Goal: Submit feedback/report problem: Submit feedback/report problem

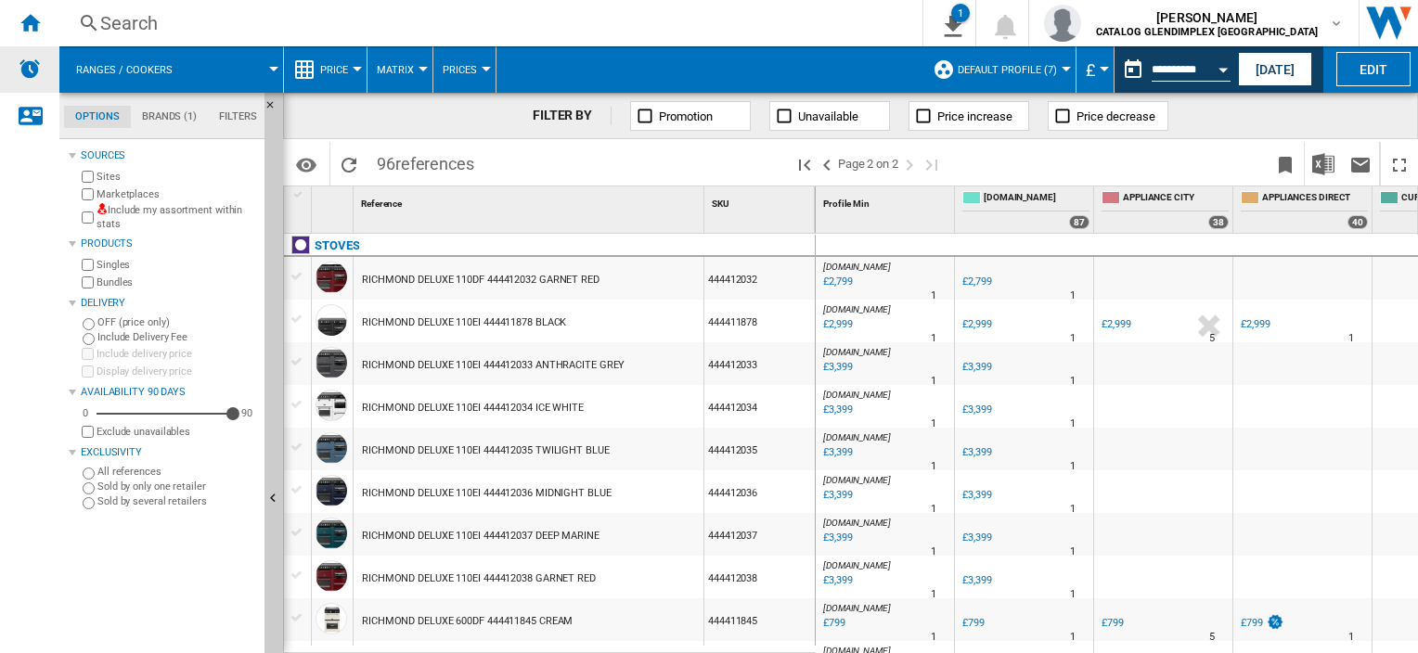
scroll to position [1542, 0]
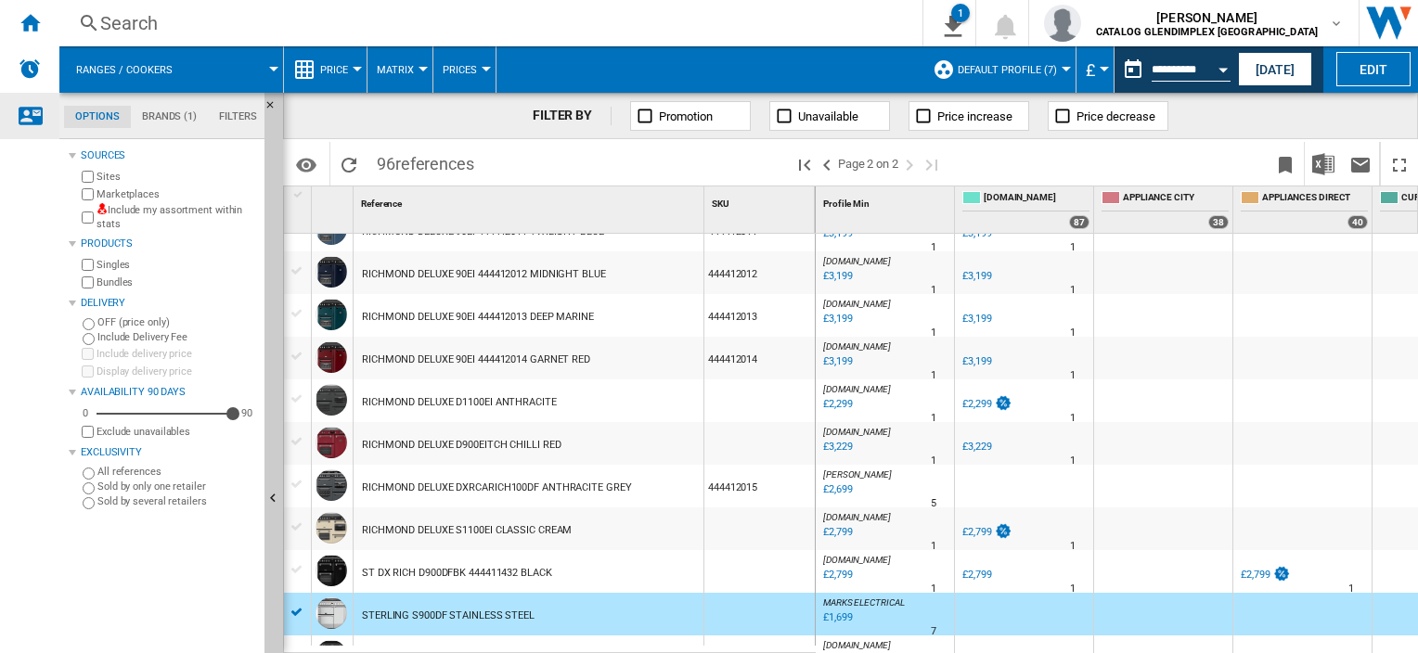
click at [33, 104] on ng-md-icon "Contact us" at bounding box center [30, 115] width 22 height 22
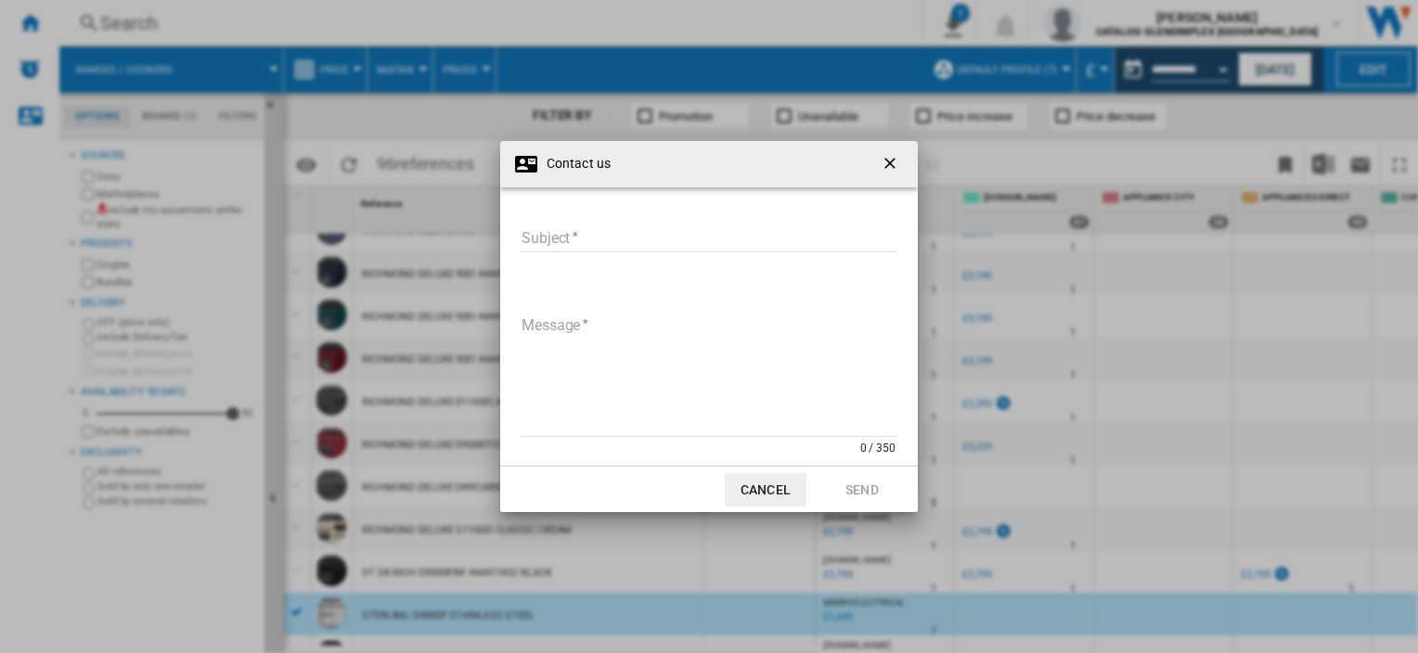
drag, startPoint x: 601, startPoint y: 219, endPoint x: 597, endPoint y: 229, distance: 11.2
click at [599, 222] on div "Subject Subject required Message 0 / 350 Message required" at bounding box center [709, 342] width 380 height 272
drag, startPoint x: 596, startPoint y: 229, endPoint x: 582, endPoint y: 223, distance: 15.4
click at [595, 229] on input "Subject" at bounding box center [709, 239] width 377 height 28
type input "**********"
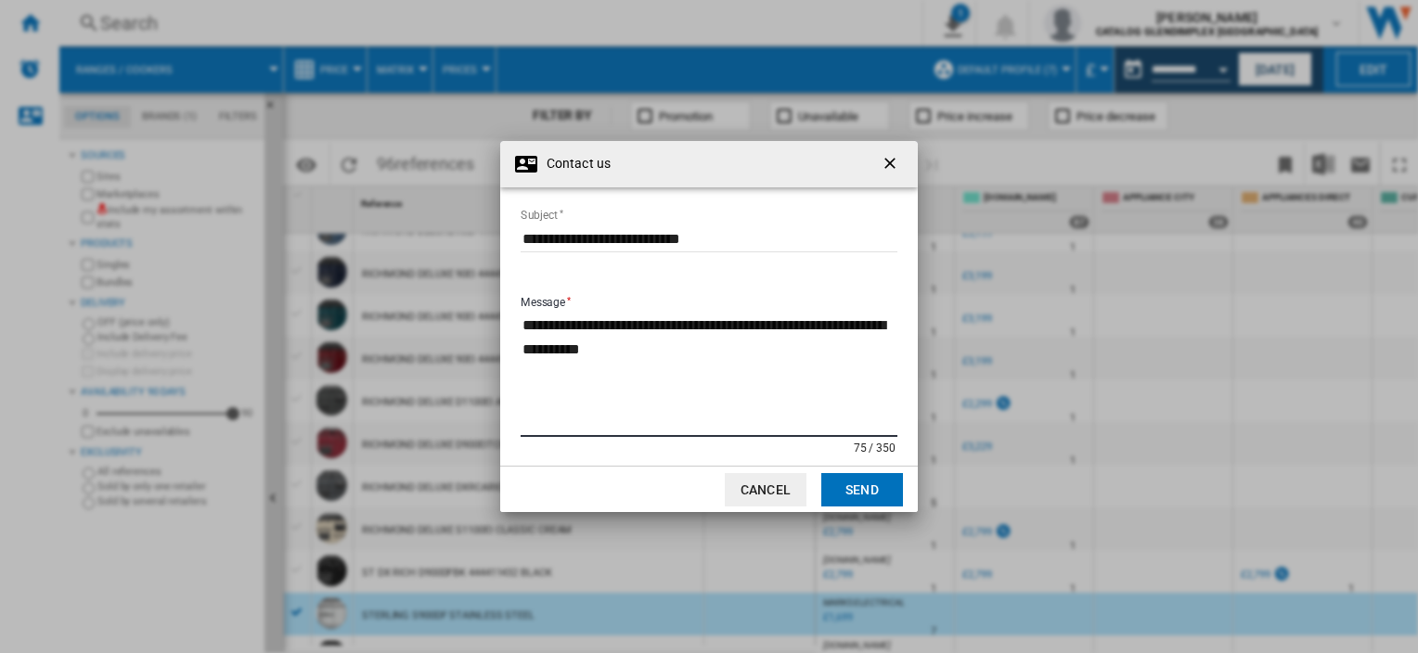
click at [679, 375] on textarea "**********" at bounding box center [709, 374] width 377 height 125
paste textarea "**********"
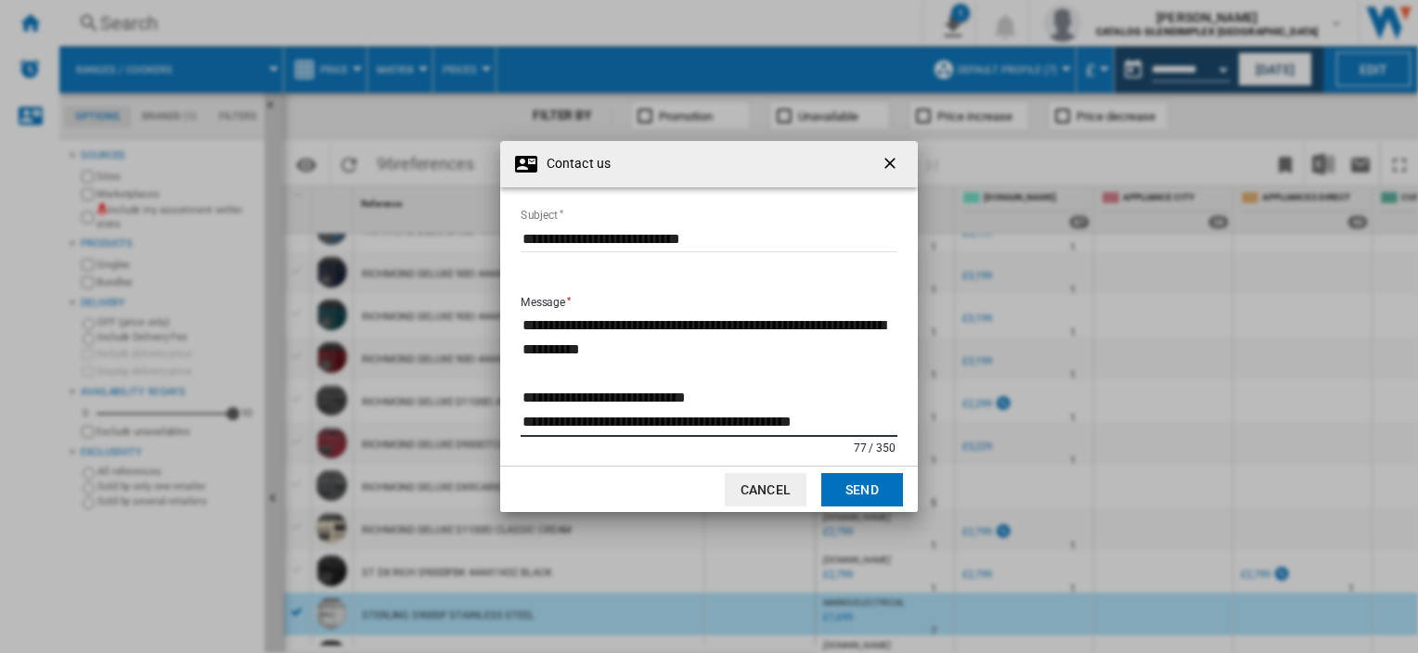
scroll to position [37, 0]
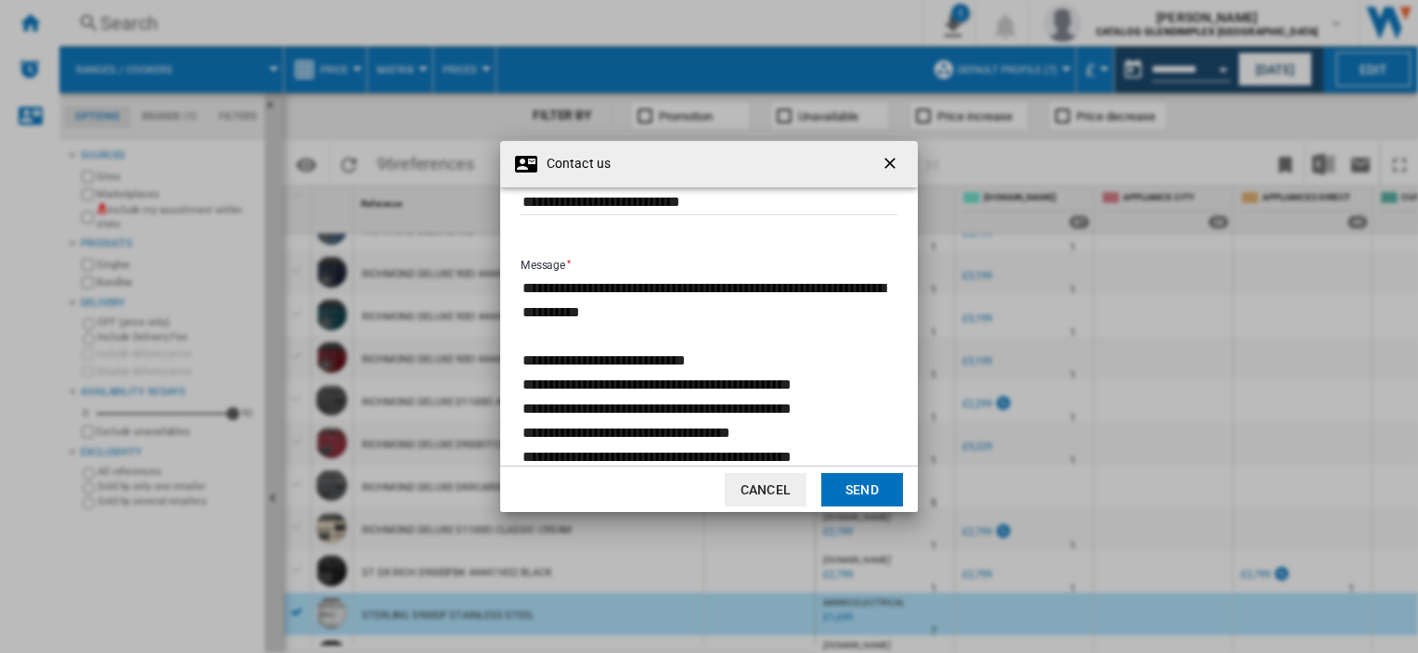
type textarea "**********"
click at [858, 506] on md-dialog-actions "Cancel Send" at bounding box center [709, 489] width 418 height 46
click at [863, 473] on button "Send" at bounding box center [862, 489] width 82 height 33
click at [581, 363] on textarea "**********" at bounding box center [709, 372] width 377 height 195
click at [833, 483] on button "Send" at bounding box center [862, 489] width 82 height 33
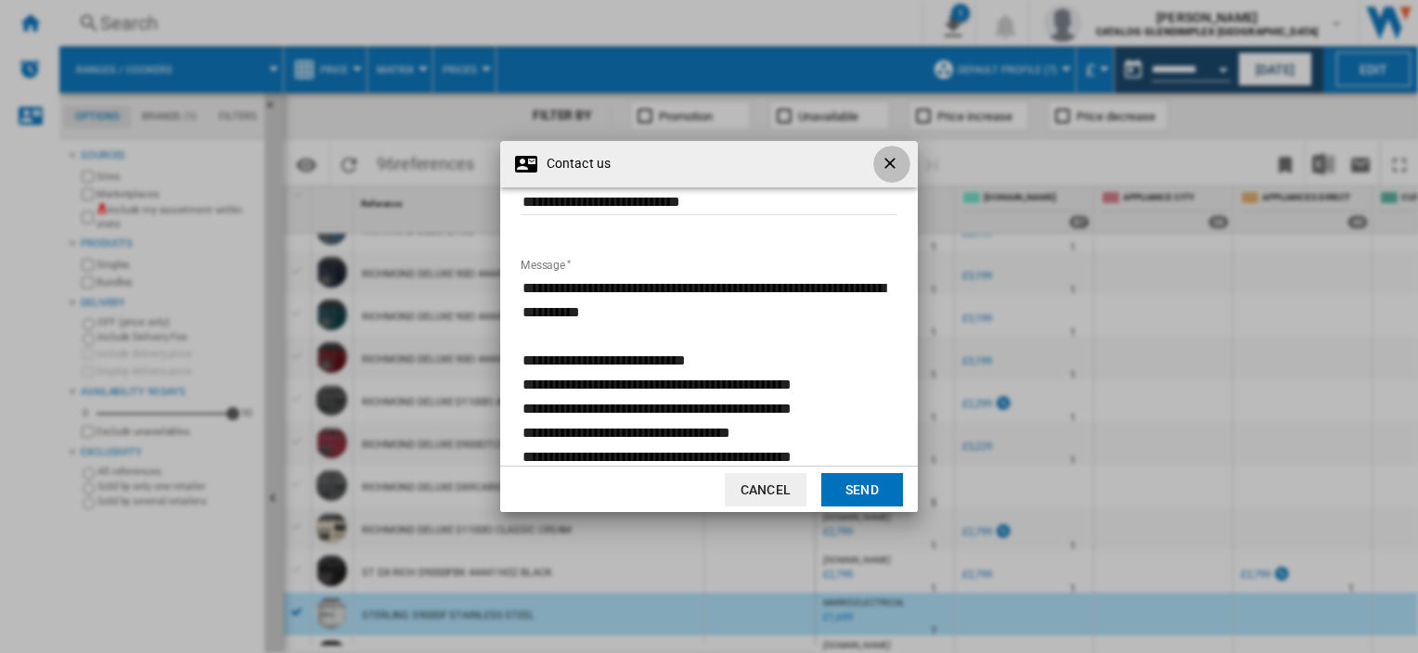
click at [885, 164] on ng-md-icon "getI18NText('BUTTONS.CLOSE_DIALOG')" at bounding box center [891, 165] width 22 height 22
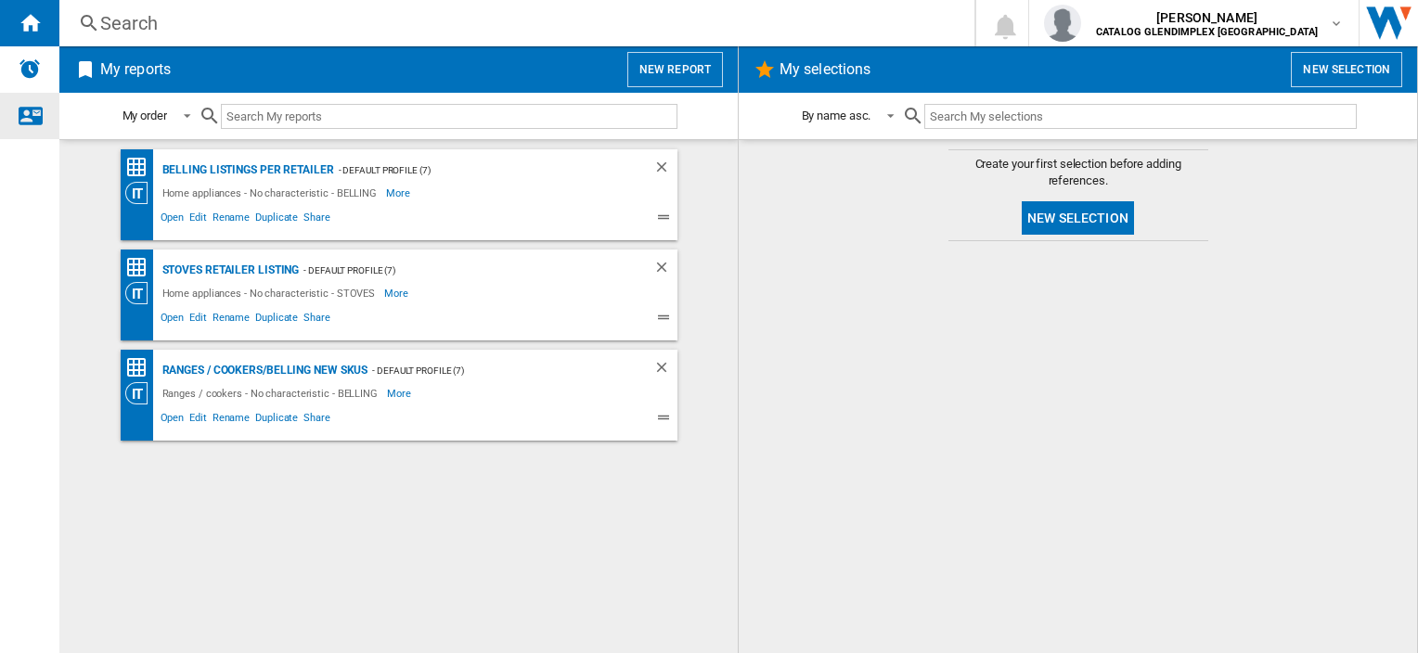
click at [37, 120] on ng-md-icon "Contact us" at bounding box center [30, 115] width 22 height 22
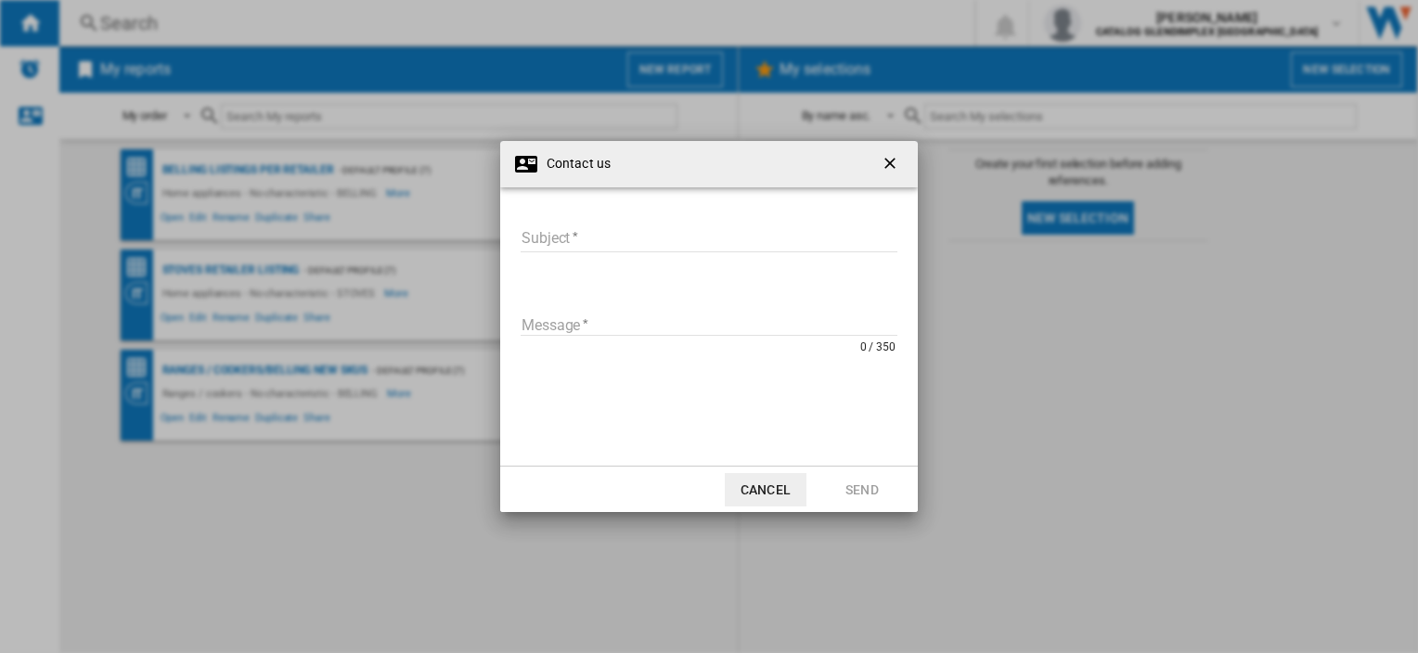
click at [551, 231] on input "Subject" at bounding box center [709, 239] width 377 height 28
type input "**********"
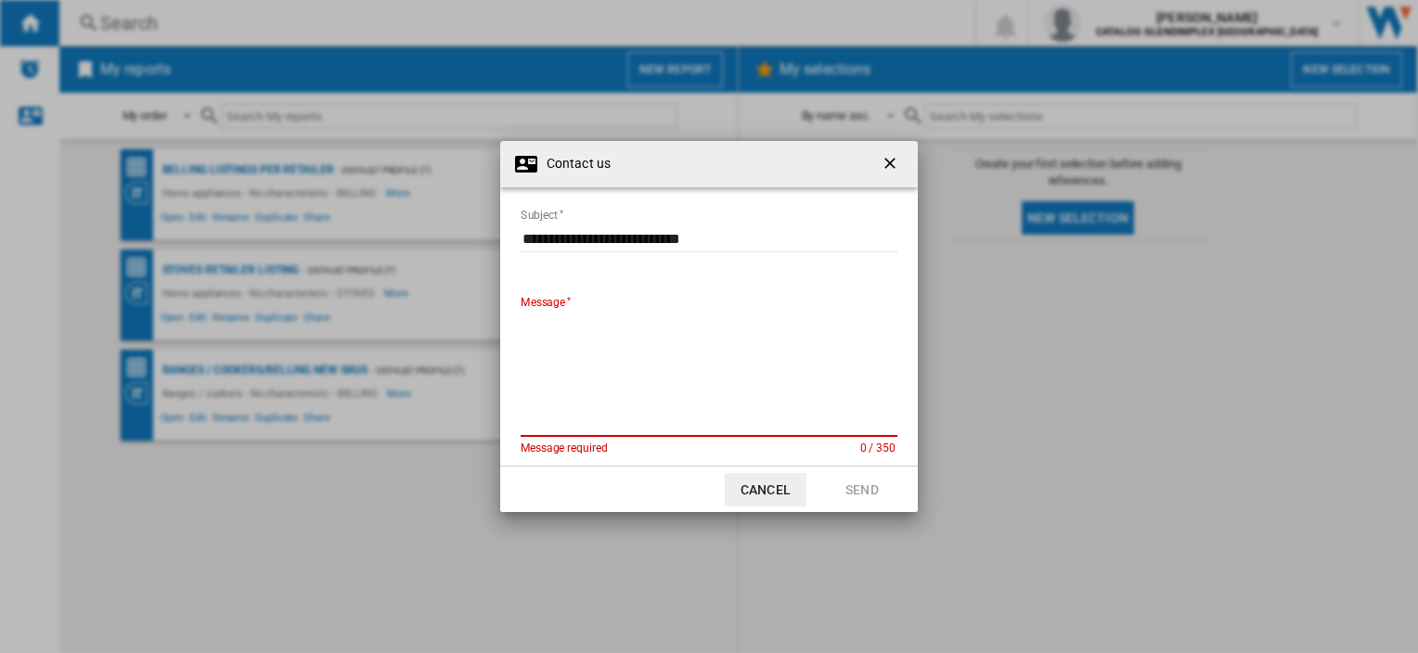
click at [583, 350] on textarea "Message" at bounding box center [709, 374] width 377 height 125
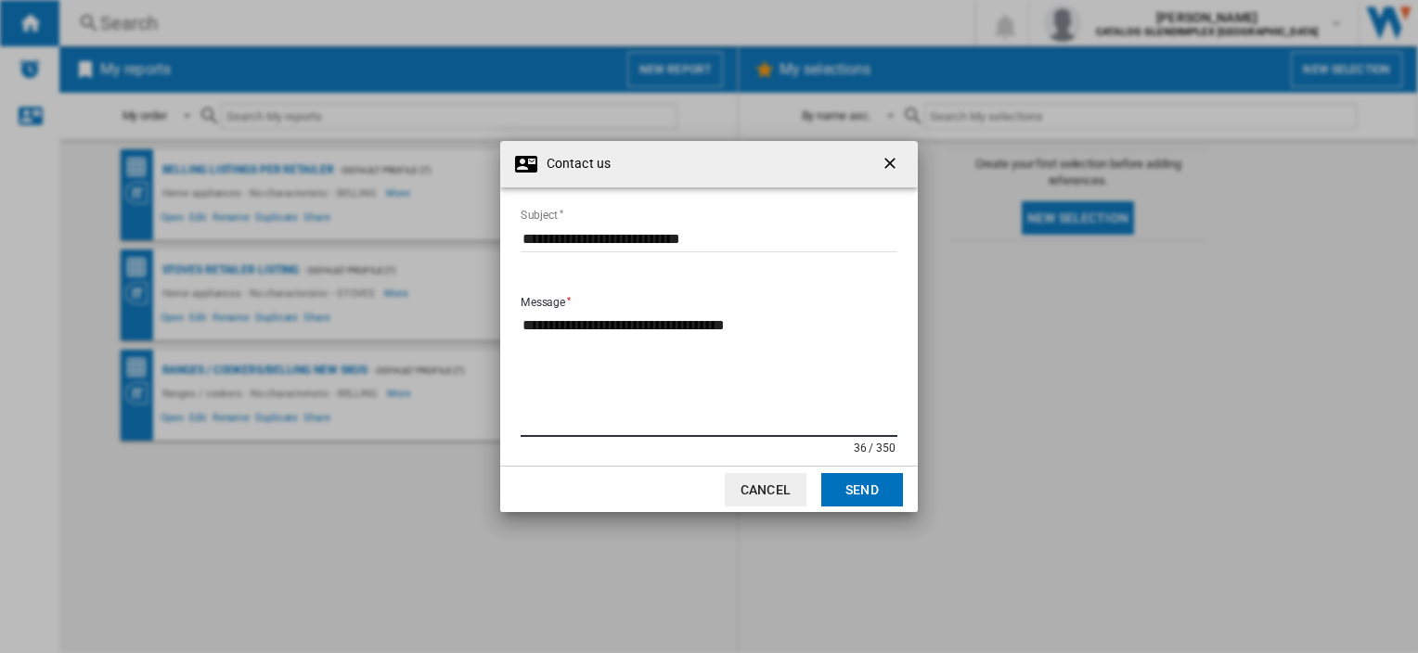
paste textarea "**********"
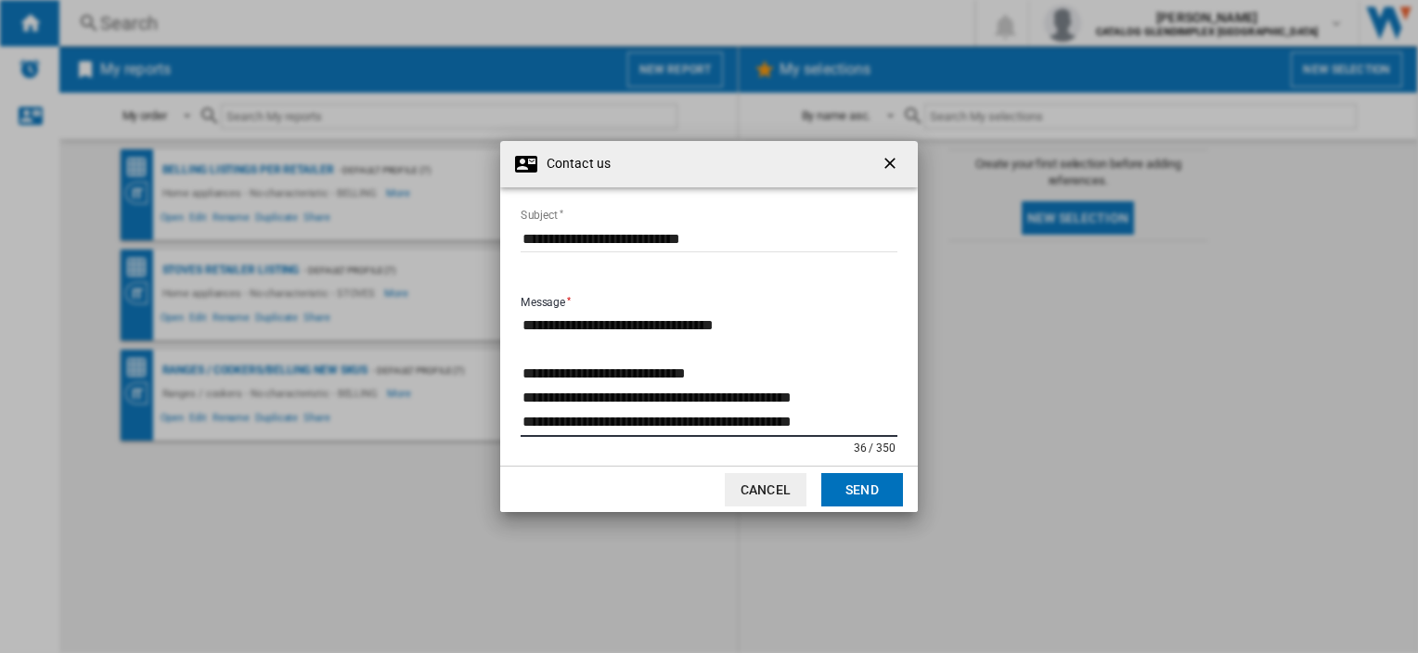
scroll to position [14, 0]
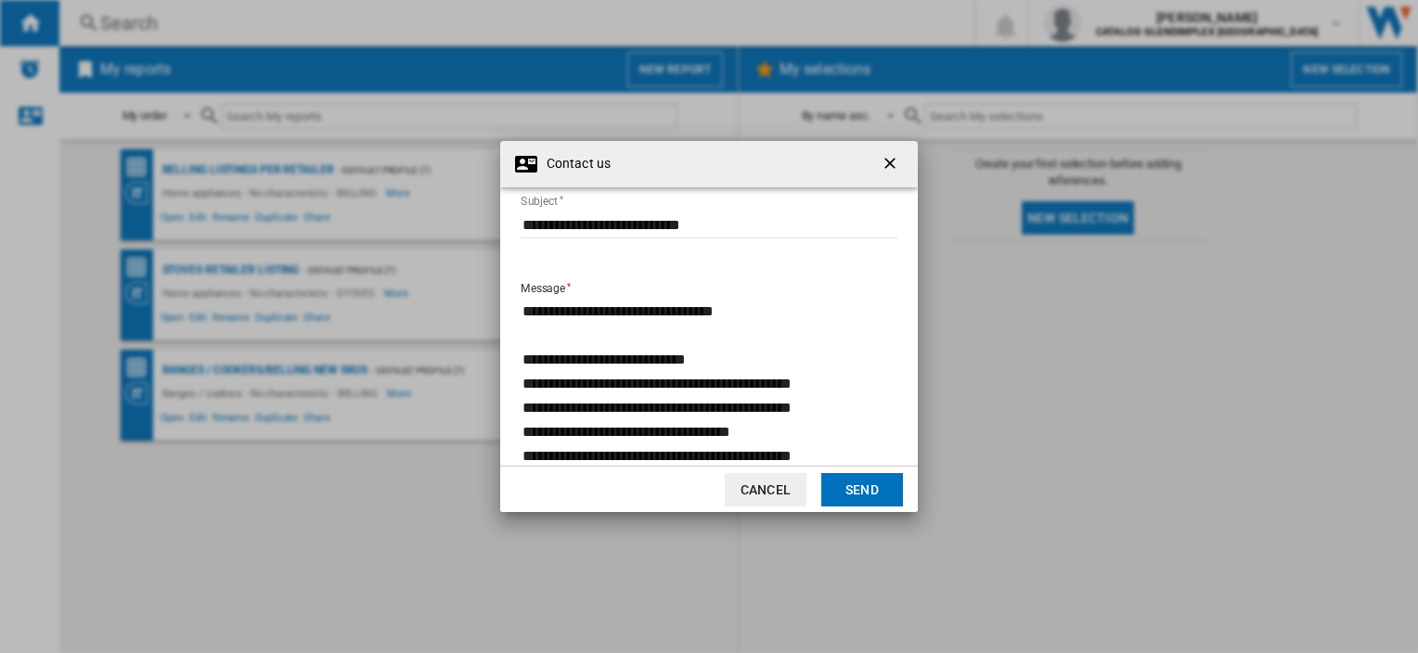
click at [769, 312] on textarea "**********" at bounding box center [709, 383] width 377 height 171
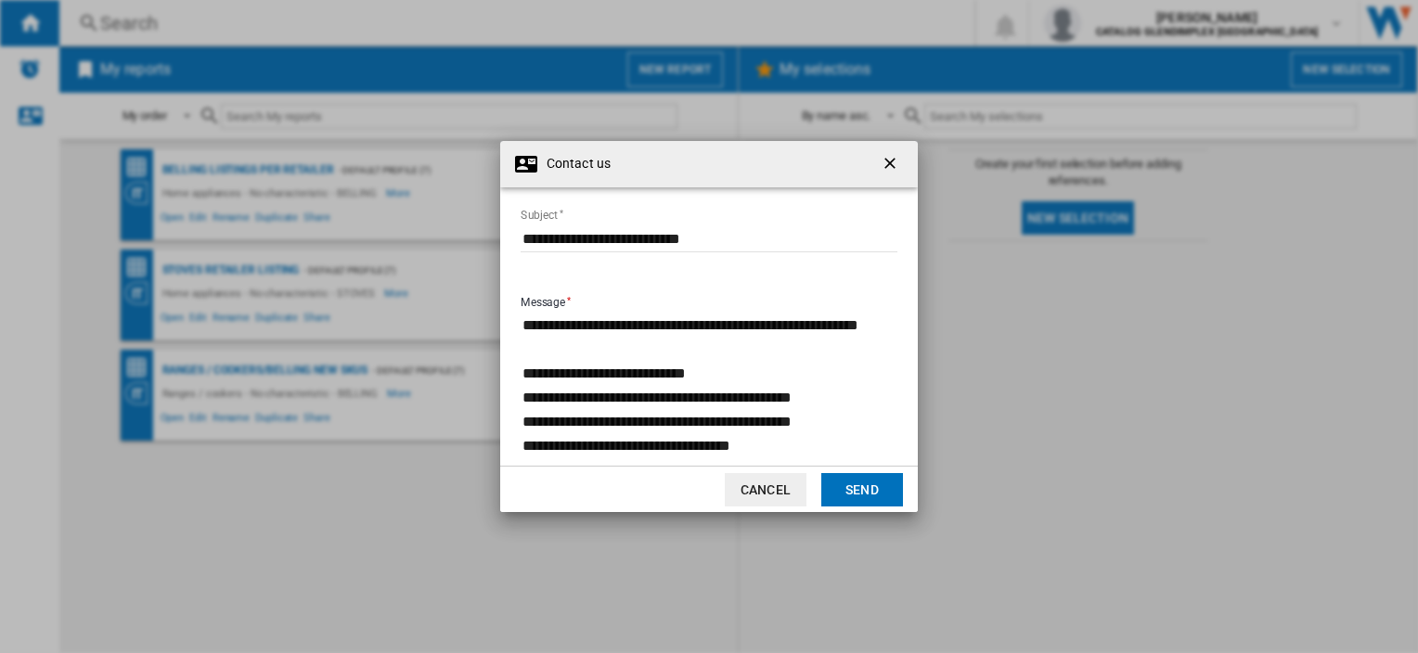
type textarea "**********"
click at [844, 476] on button "Send" at bounding box center [862, 489] width 82 height 33
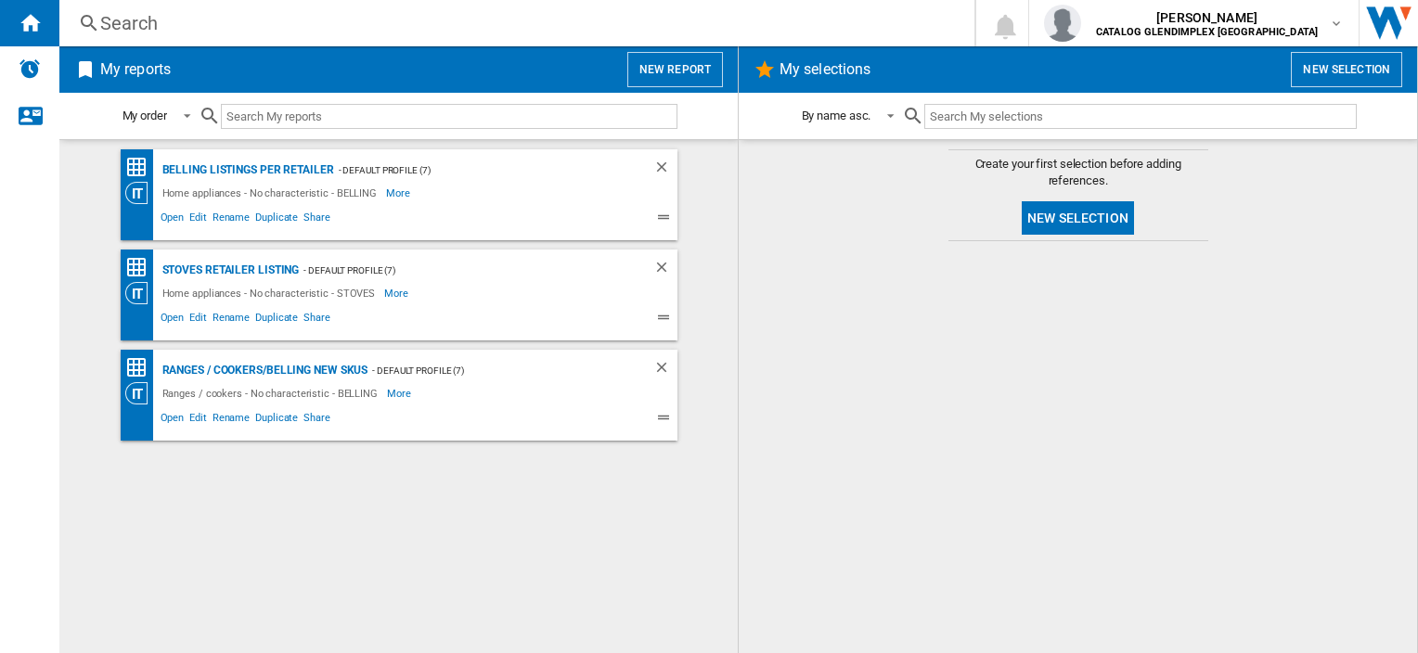
click at [678, 66] on button "New report" at bounding box center [675, 69] width 96 height 35
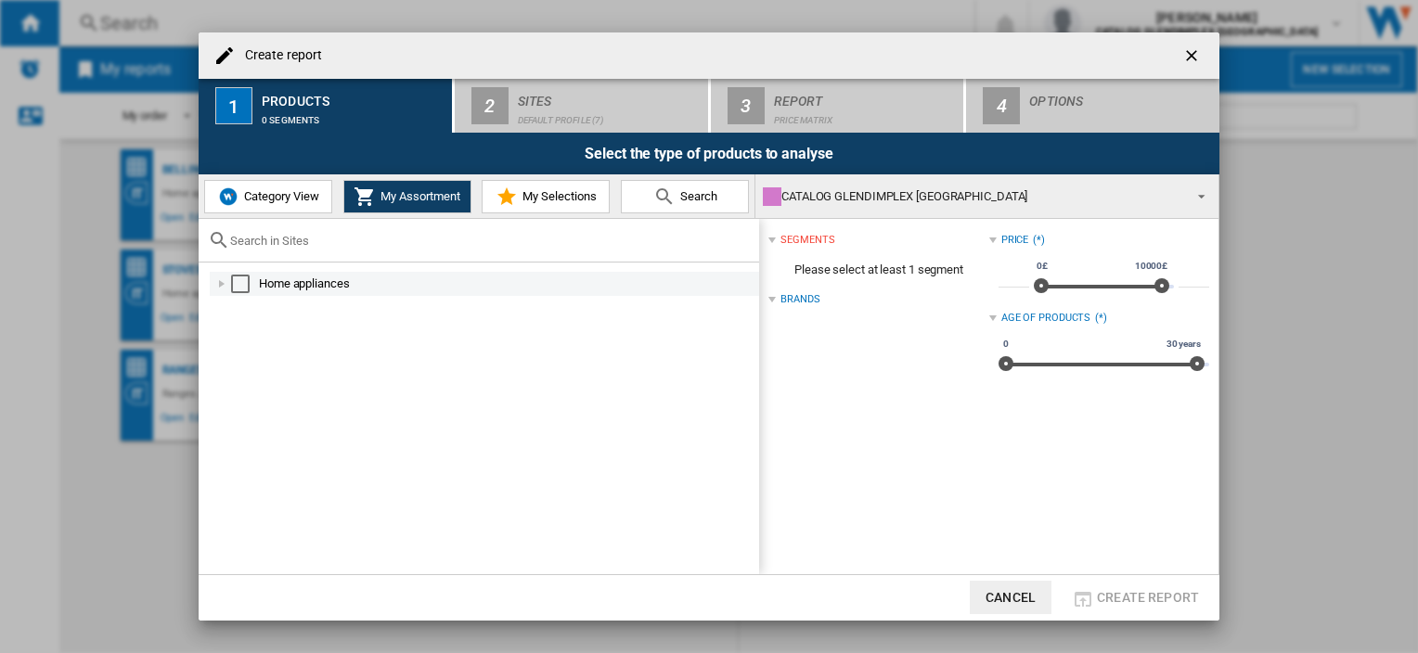
click at [218, 284] on div at bounding box center [221, 284] width 19 height 19
click at [226, 283] on div at bounding box center [221, 284] width 19 height 19
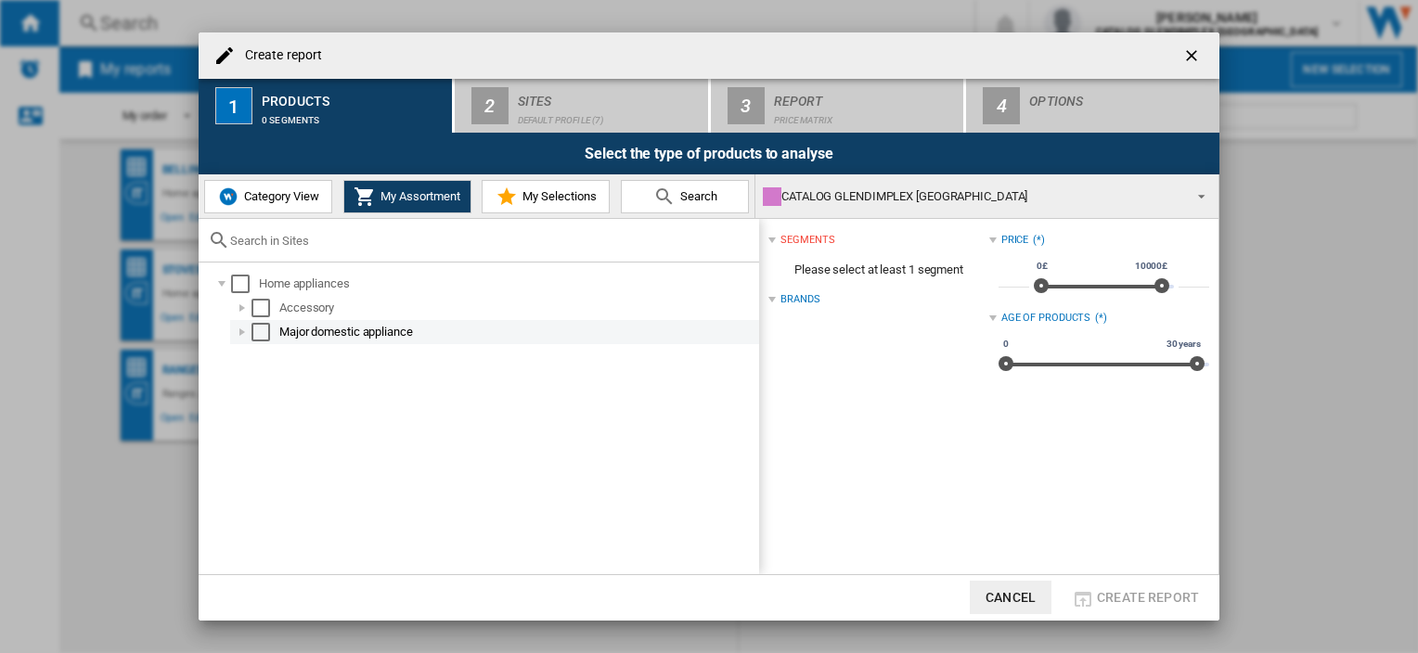
click at [245, 329] on div at bounding box center [242, 332] width 19 height 19
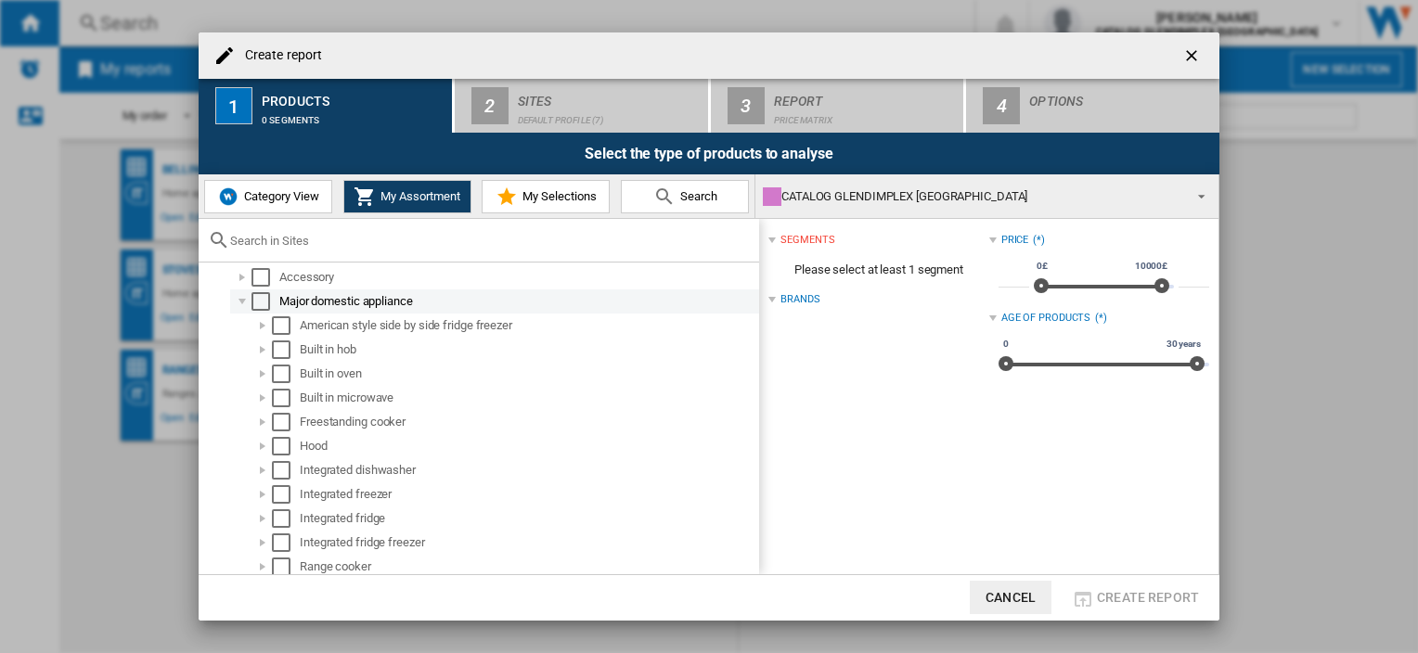
scroll to position [59, 0]
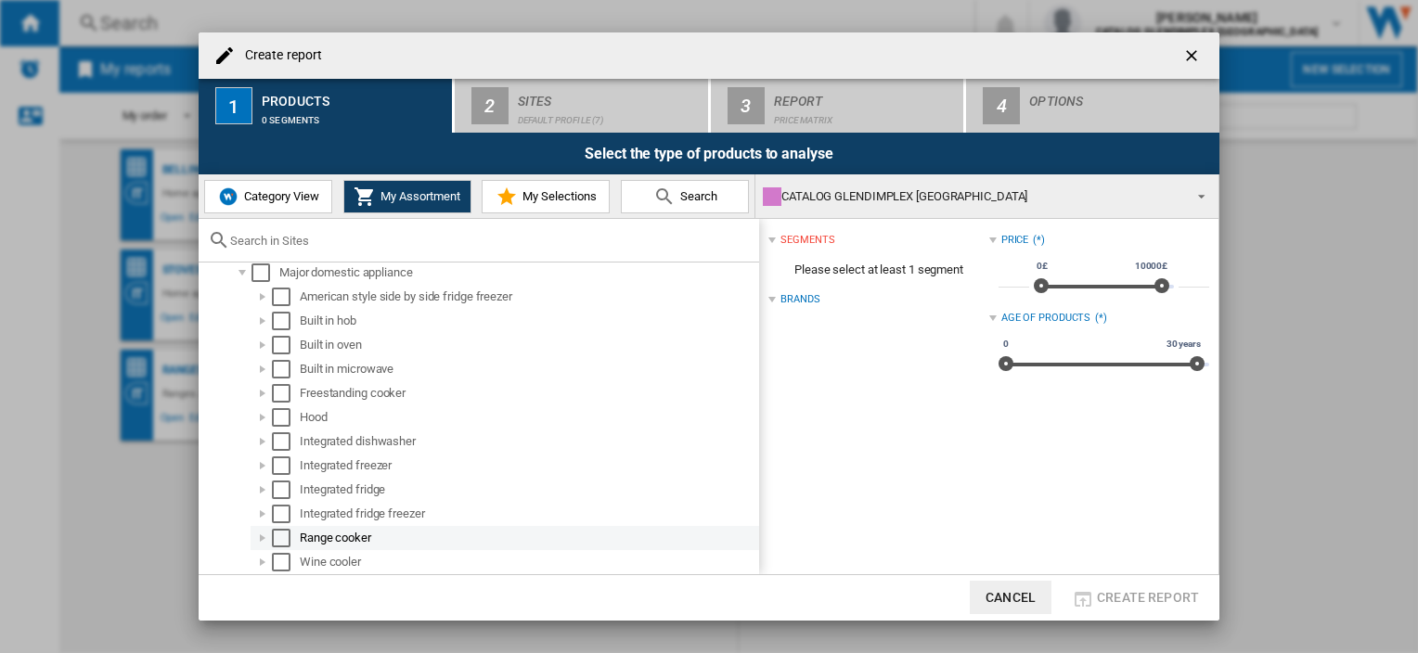
click at [286, 545] on div "Select" at bounding box center [281, 538] width 19 height 19
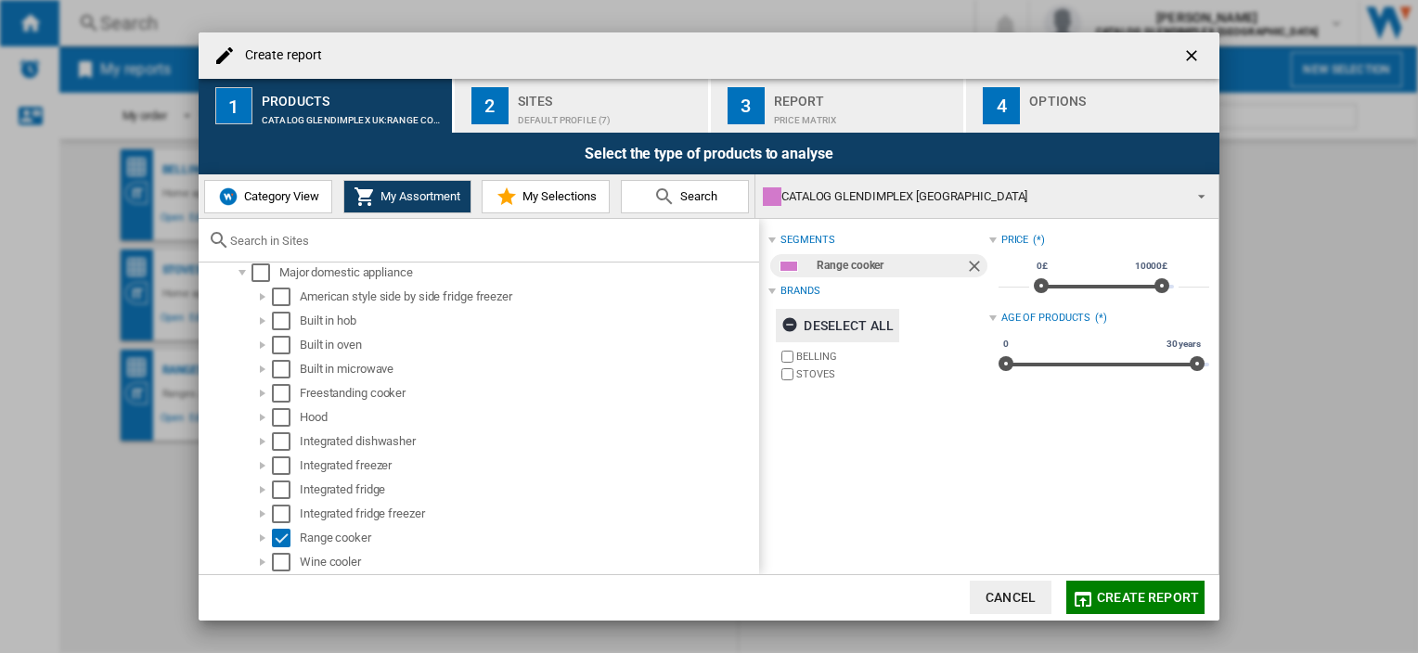
click at [791, 321] on ng-md-icon "button" at bounding box center [792, 327] width 22 height 22
click at [231, 194] on img at bounding box center [228, 197] width 22 height 22
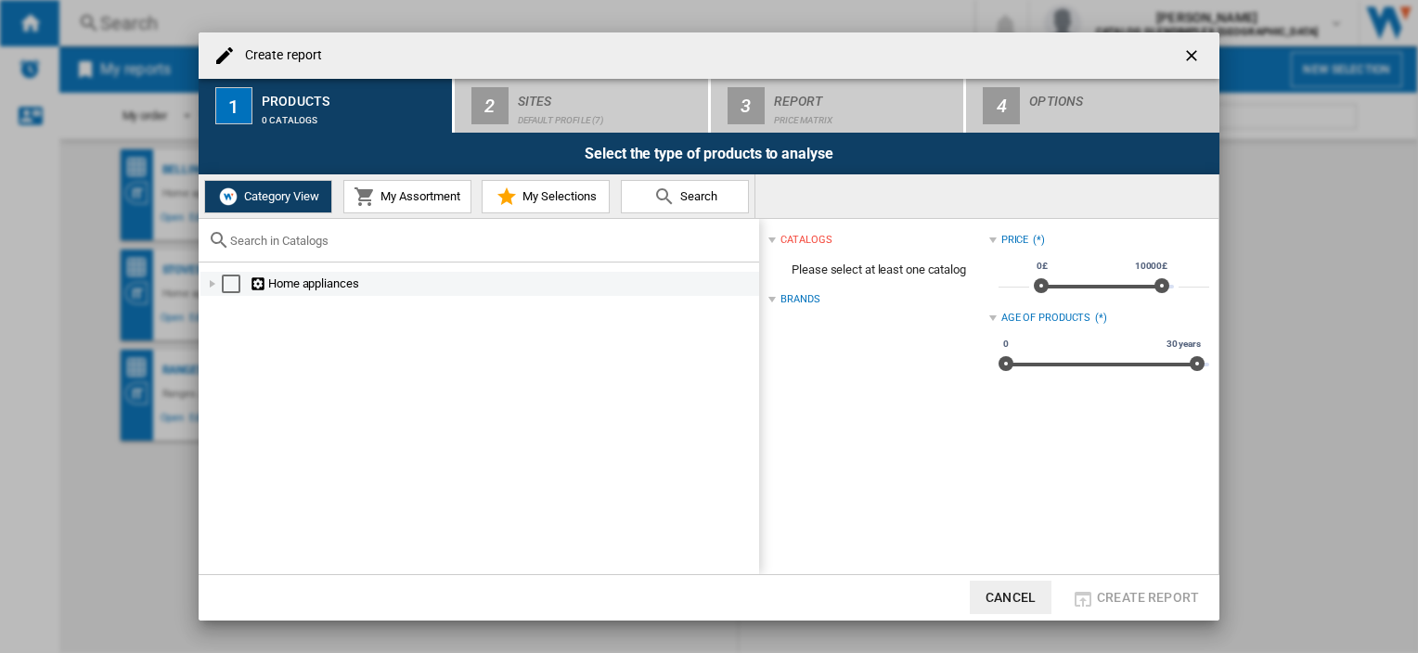
click at [212, 287] on div at bounding box center [212, 284] width 19 height 19
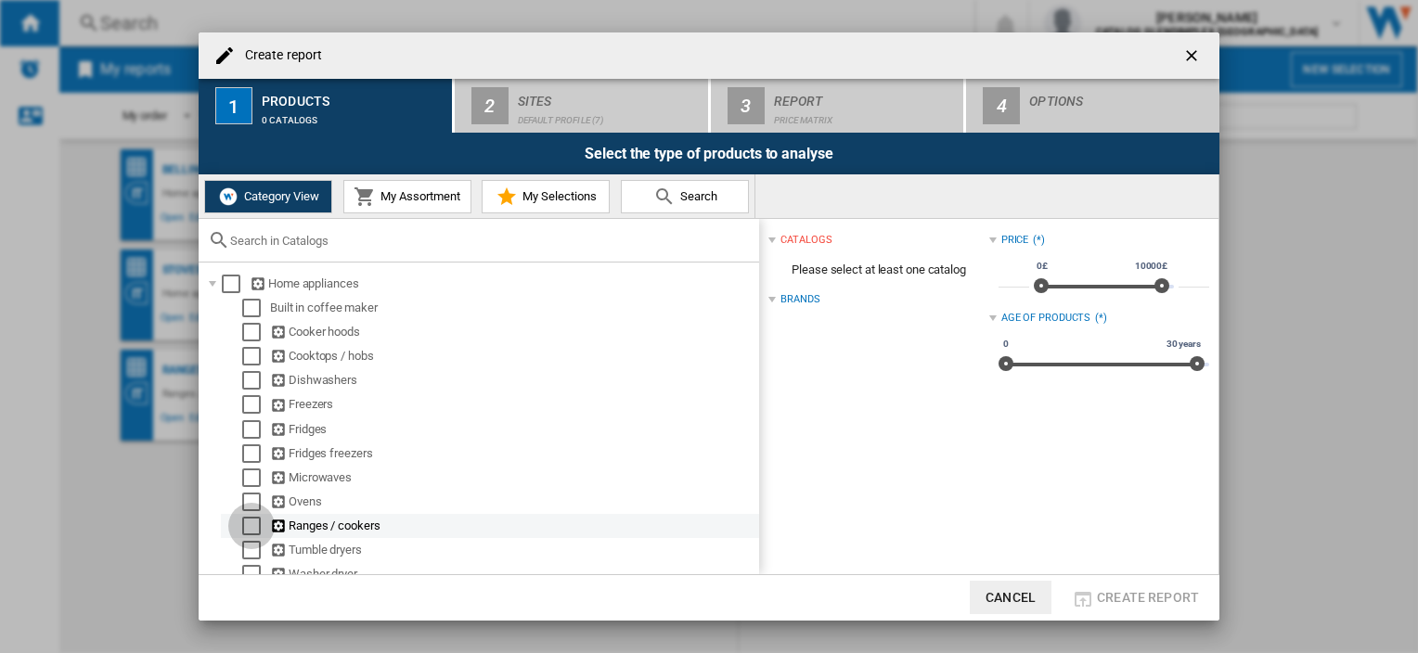
drag, startPoint x: 251, startPoint y: 527, endPoint x: 273, endPoint y: 524, distance: 22.4
click at [250, 527] on div "Select" at bounding box center [251, 526] width 19 height 19
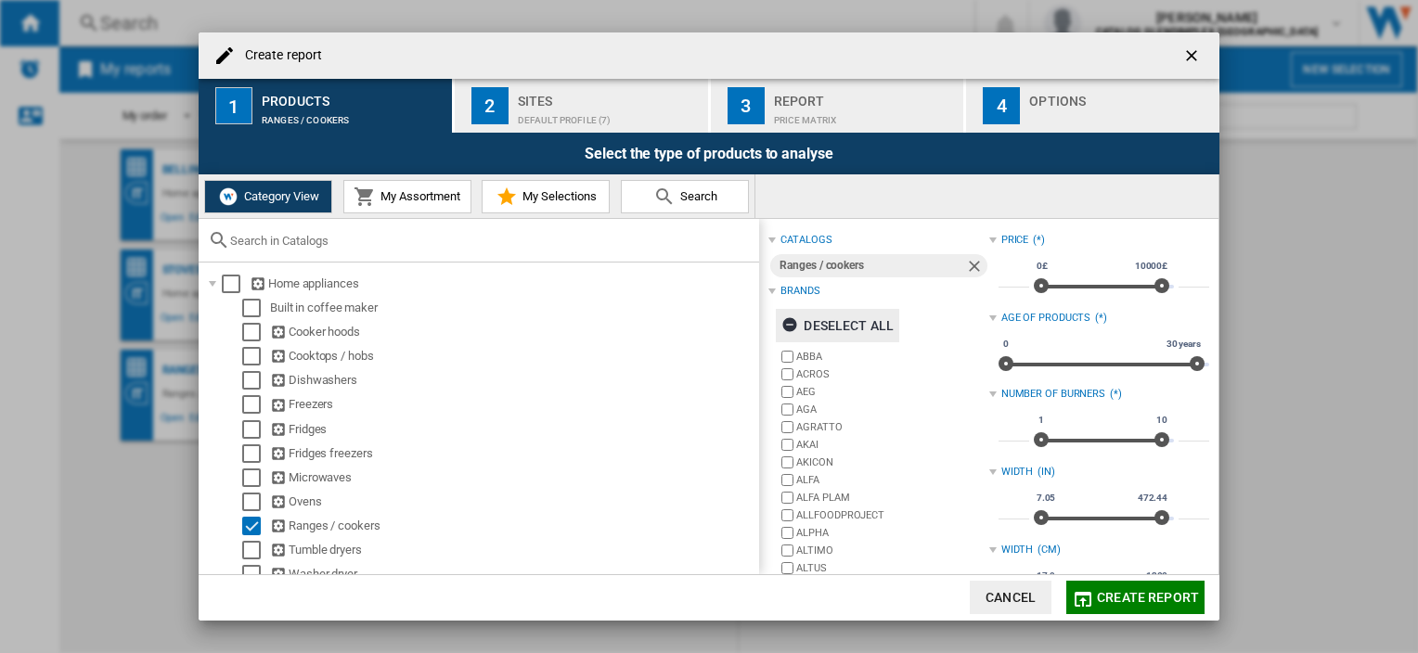
click at [785, 316] on ng-md-icon "button" at bounding box center [792, 327] width 22 height 22
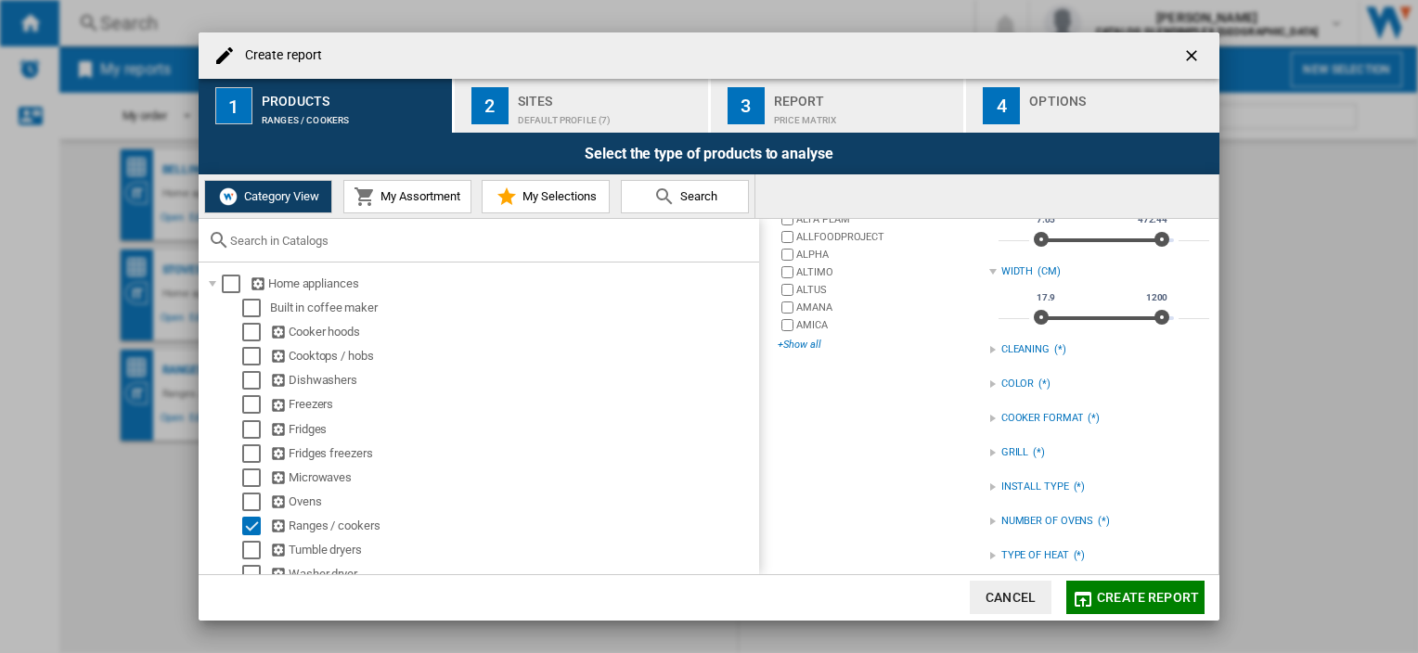
click at [802, 344] on div "+Show all" at bounding box center [883, 345] width 211 height 14
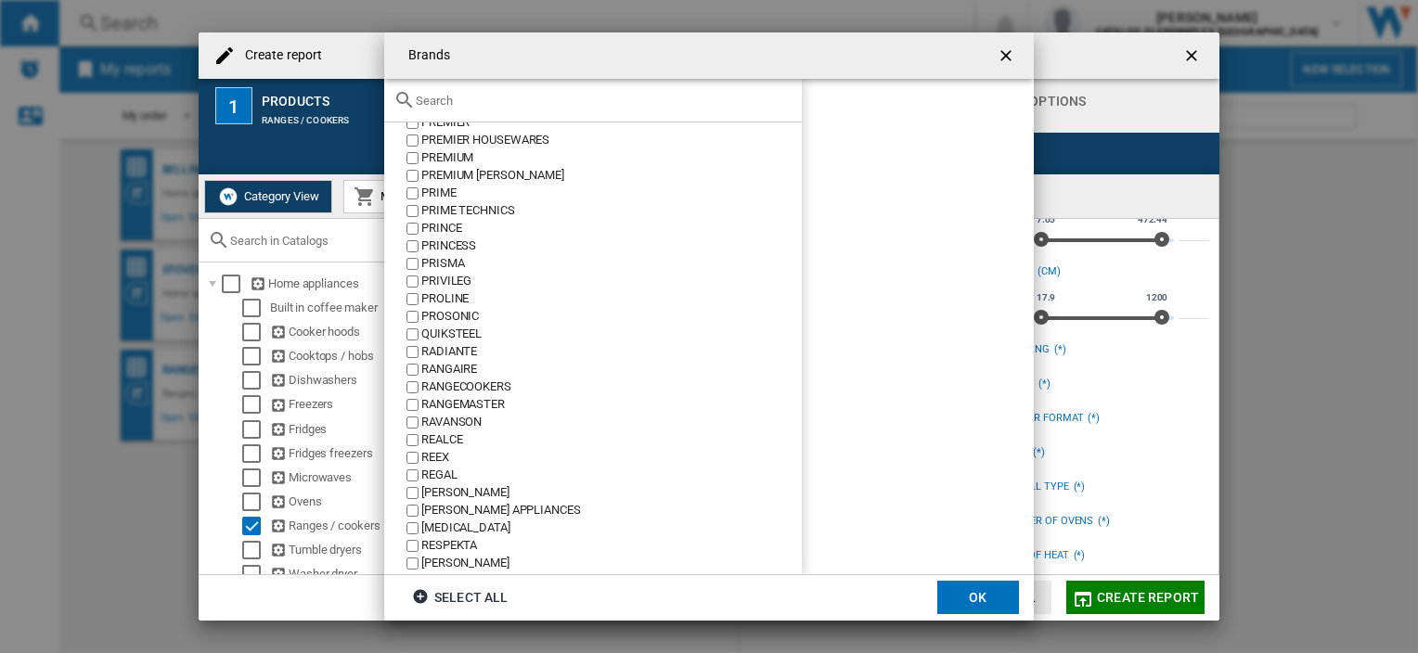
scroll to position [7583, 0]
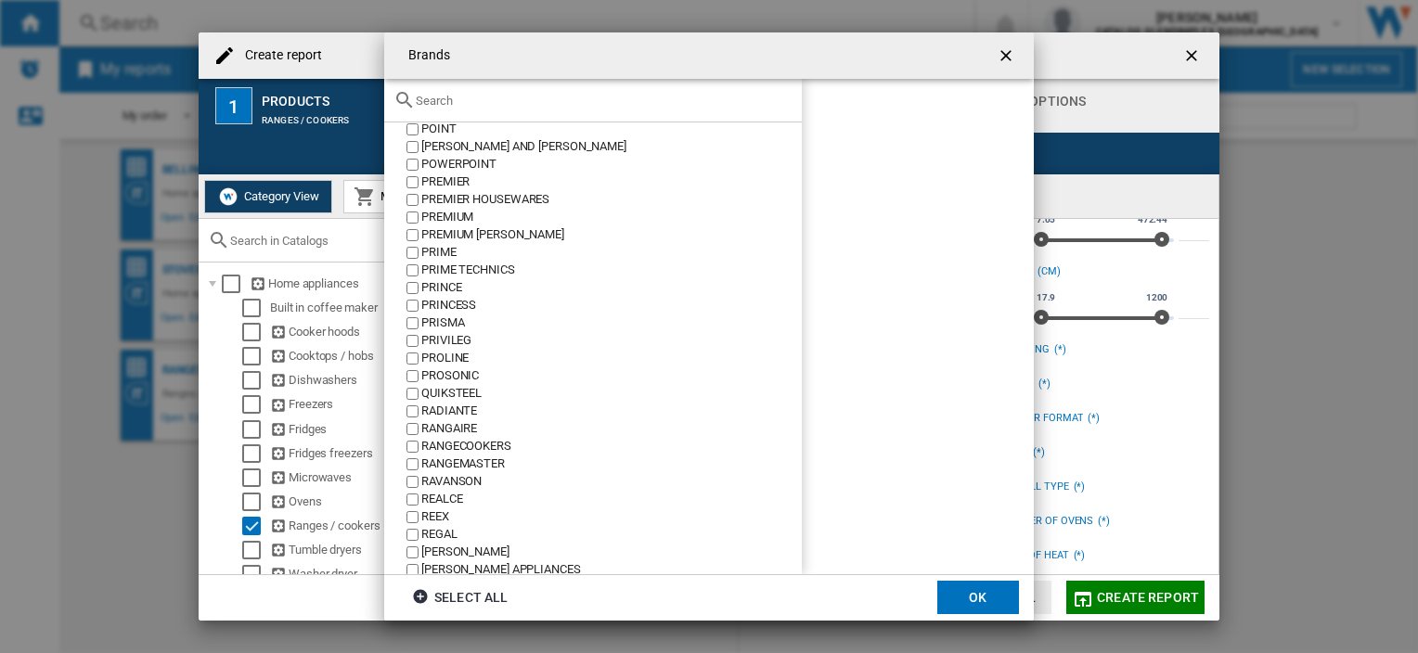
click at [418, 459] on label "RANGEMASTER" at bounding box center [602, 465] width 399 height 18
click at [966, 584] on button "OK" at bounding box center [978, 597] width 82 height 33
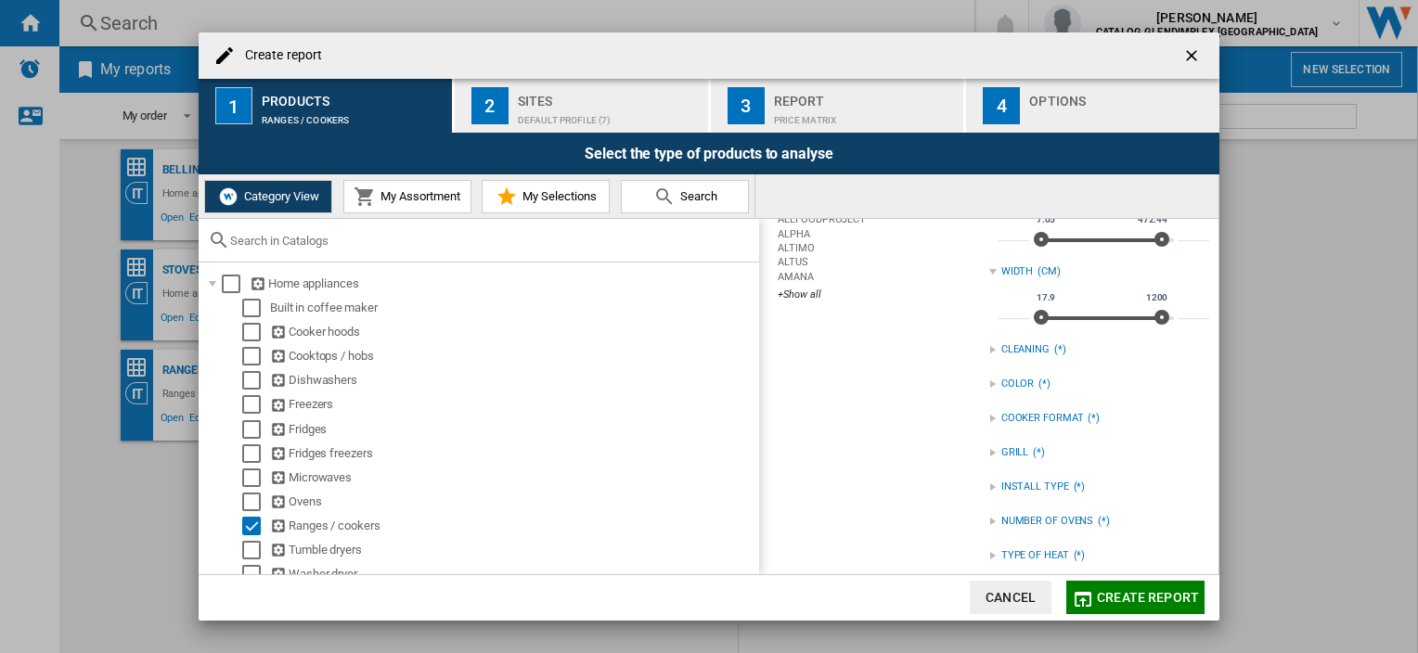
scroll to position [32, 0]
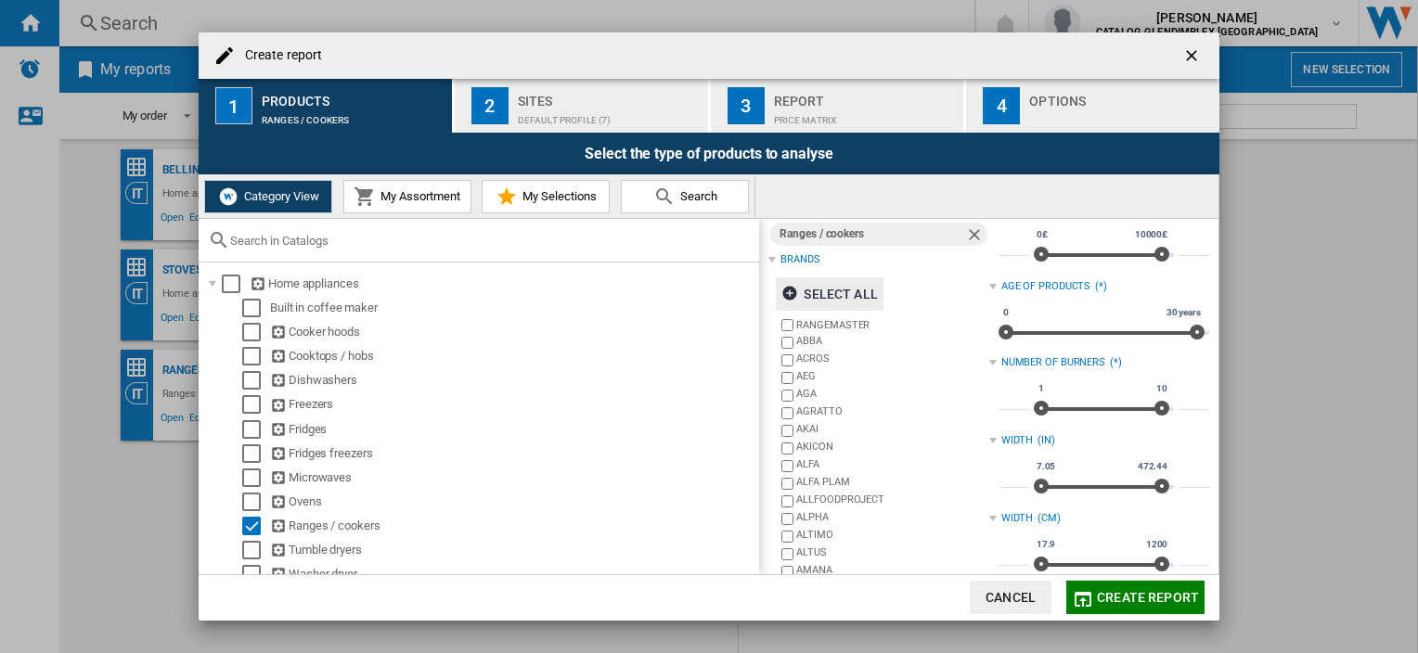
click at [1125, 601] on span "Create report" at bounding box center [1148, 597] width 102 height 15
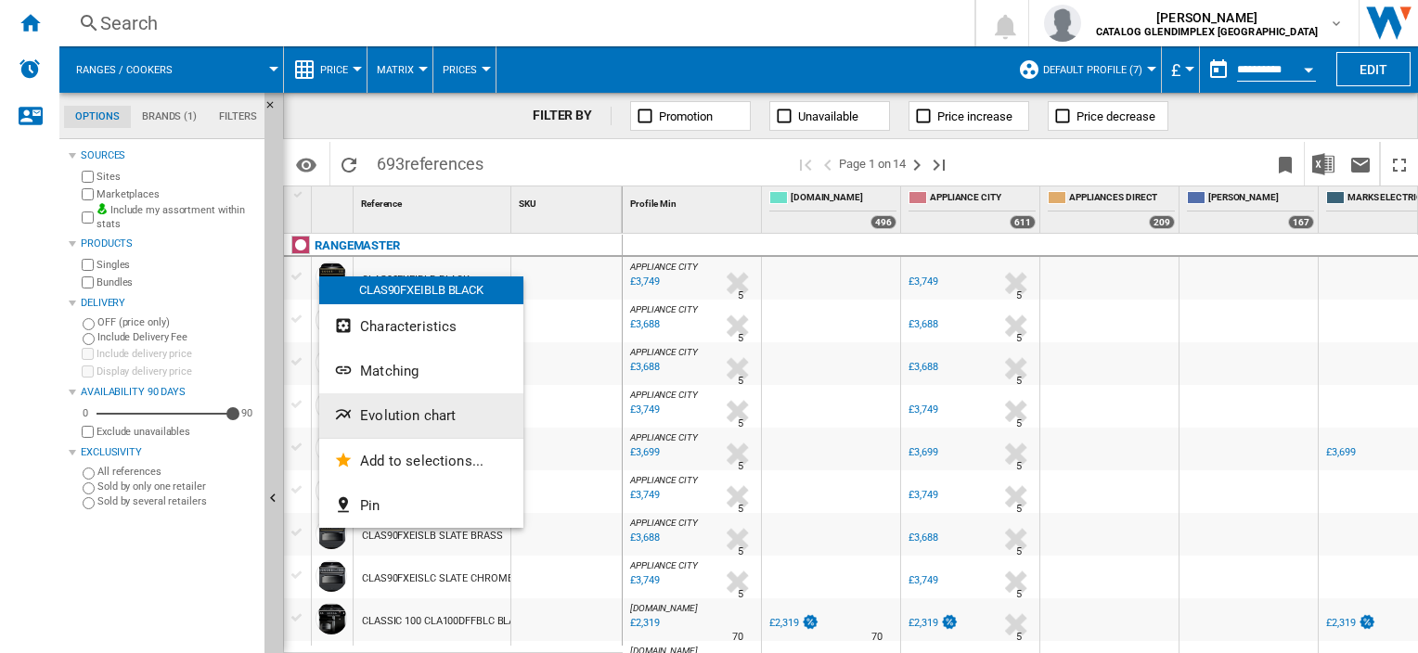
click at [389, 412] on span "Evolution chart" at bounding box center [408, 415] width 96 height 17
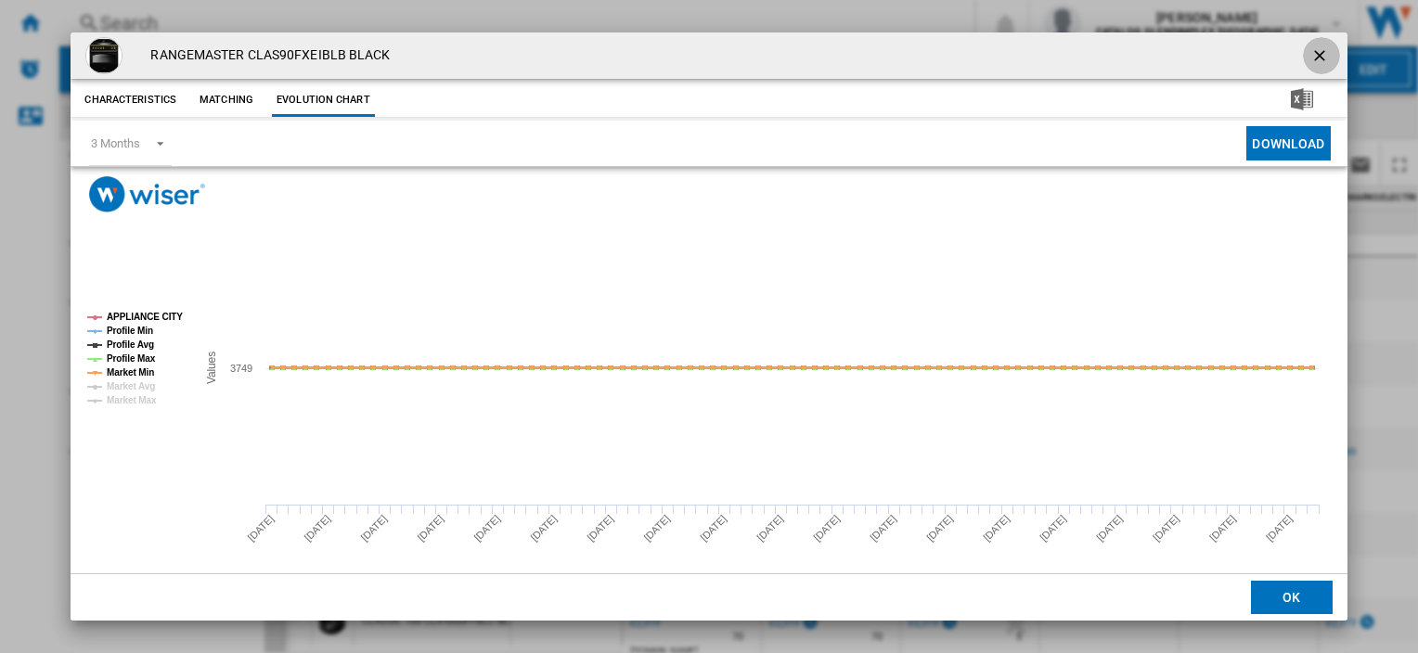
click at [1310, 57] on ng-md-icon "getI18NText('BUTTONS.CLOSE_DIALOG')" at bounding box center [1321, 57] width 22 height 22
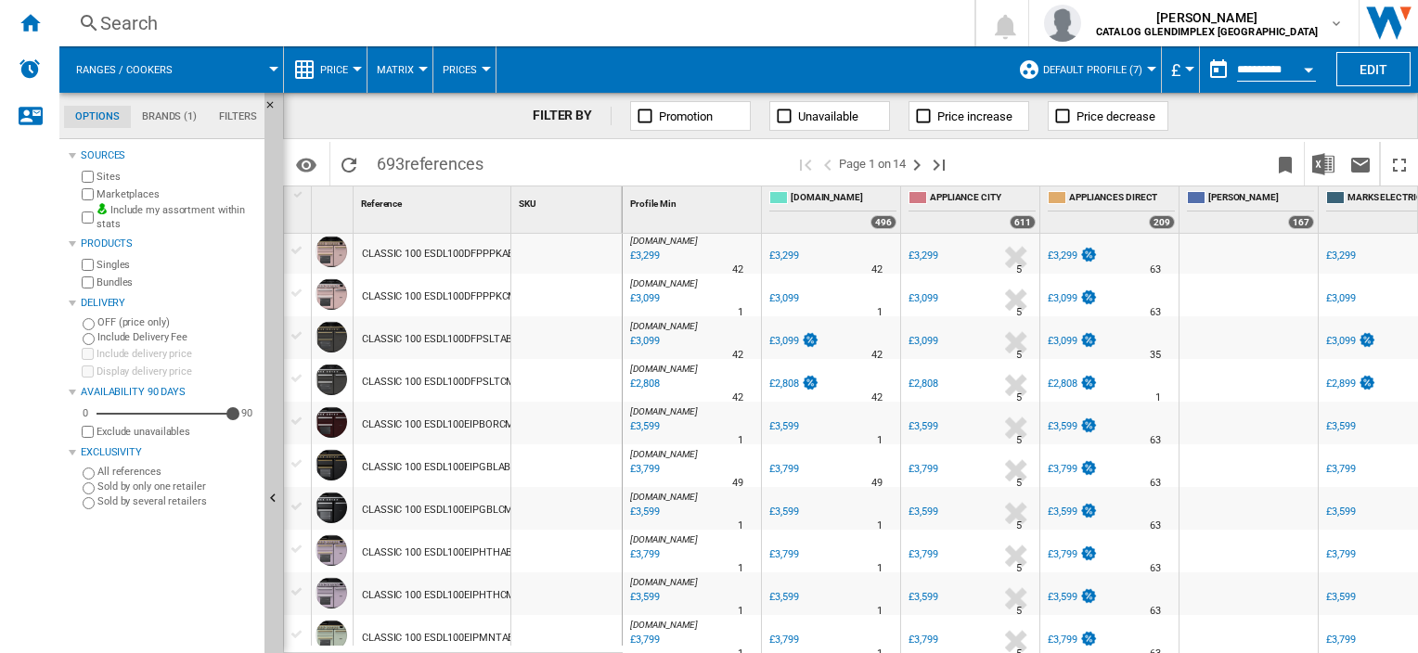
scroll to position [1741, 0]
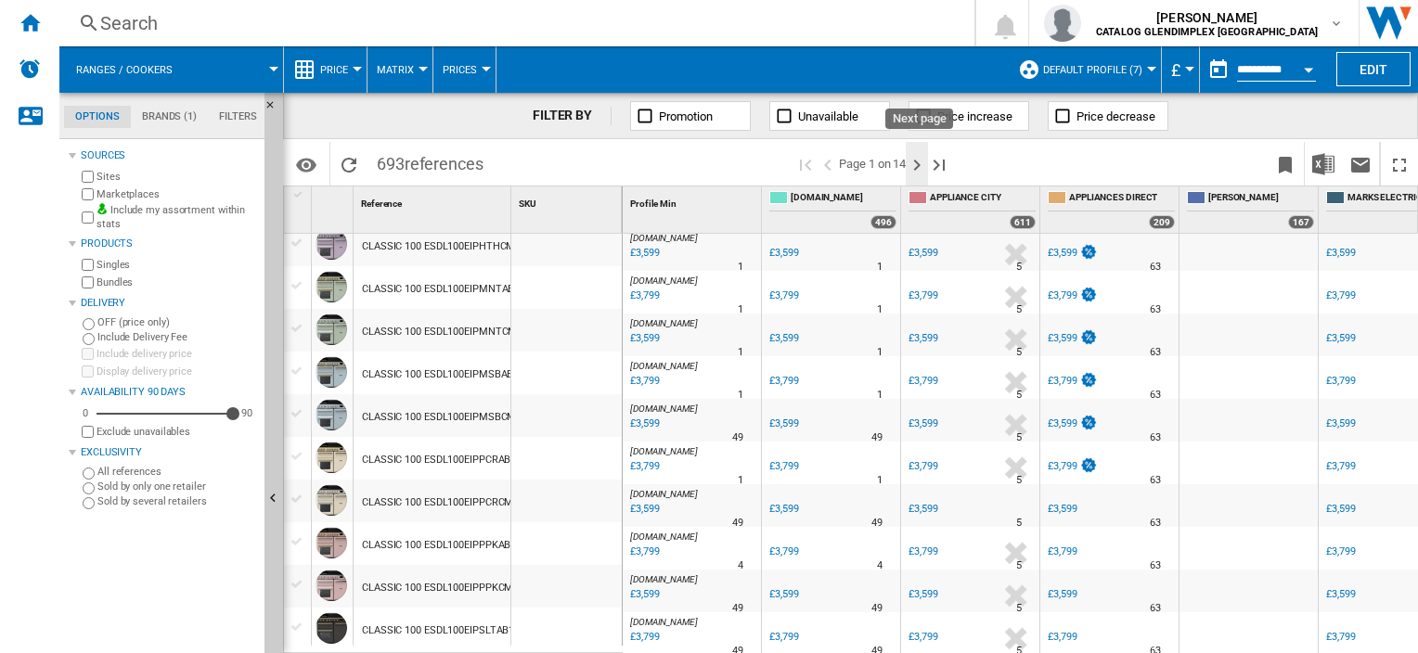
click at [922, 165] on ng-md-icon "Next page" at bounding box center [917, 165] width 22 height 22
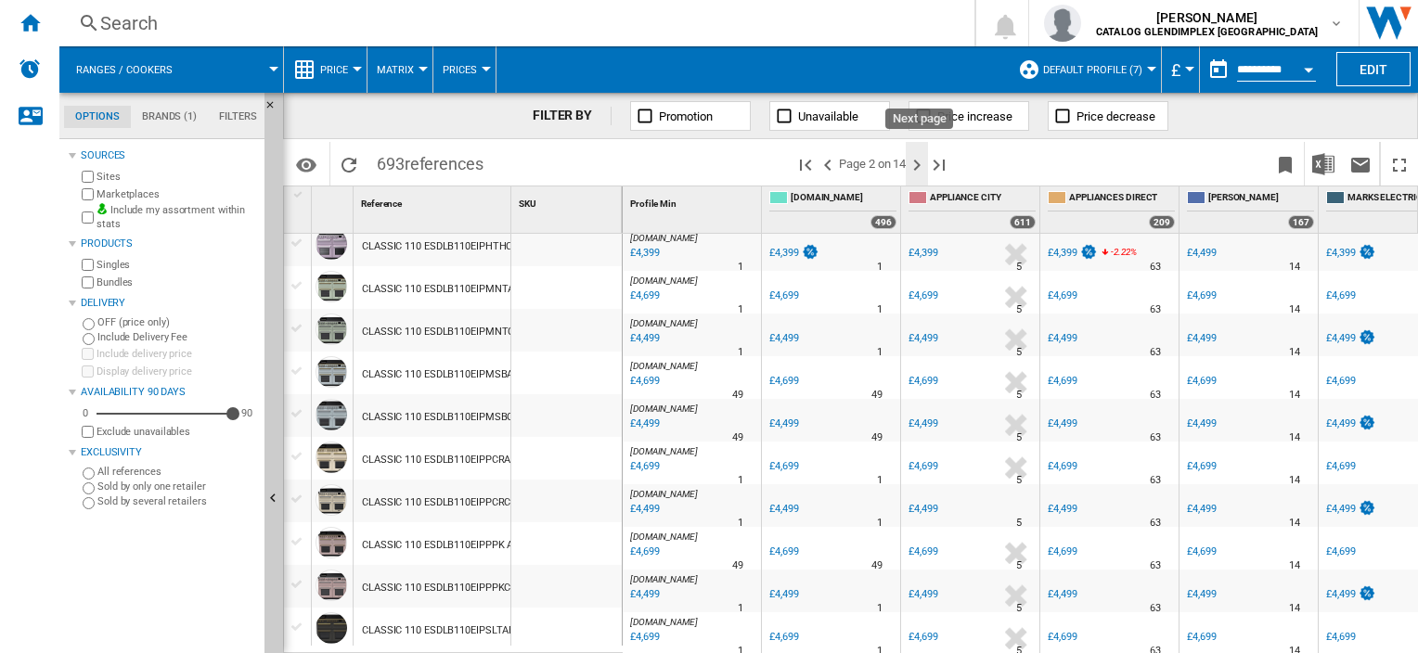
click at [920, 167] on ng-md-icon "Next page" at bounding box center [917, 165] width 22 height 22
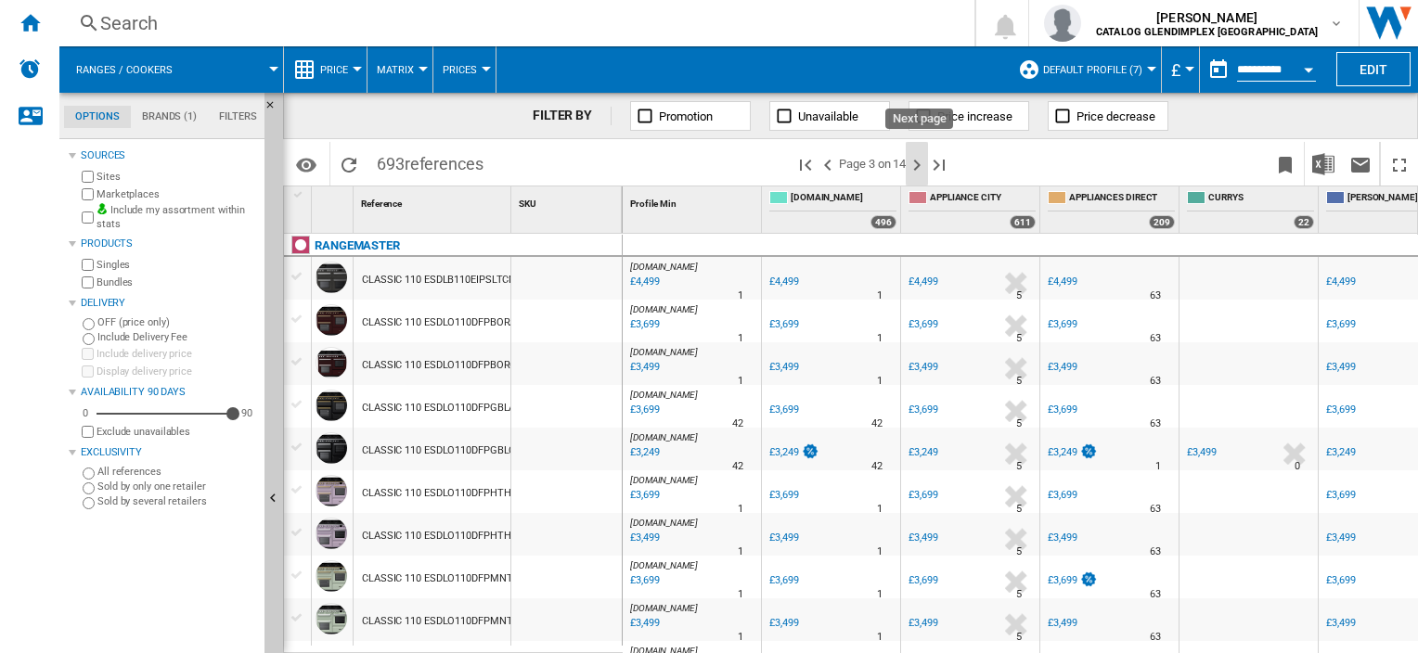
click at [920, 162] on ng-md-icon "Next page" at bounding box center [917, 165] width 22 height 22
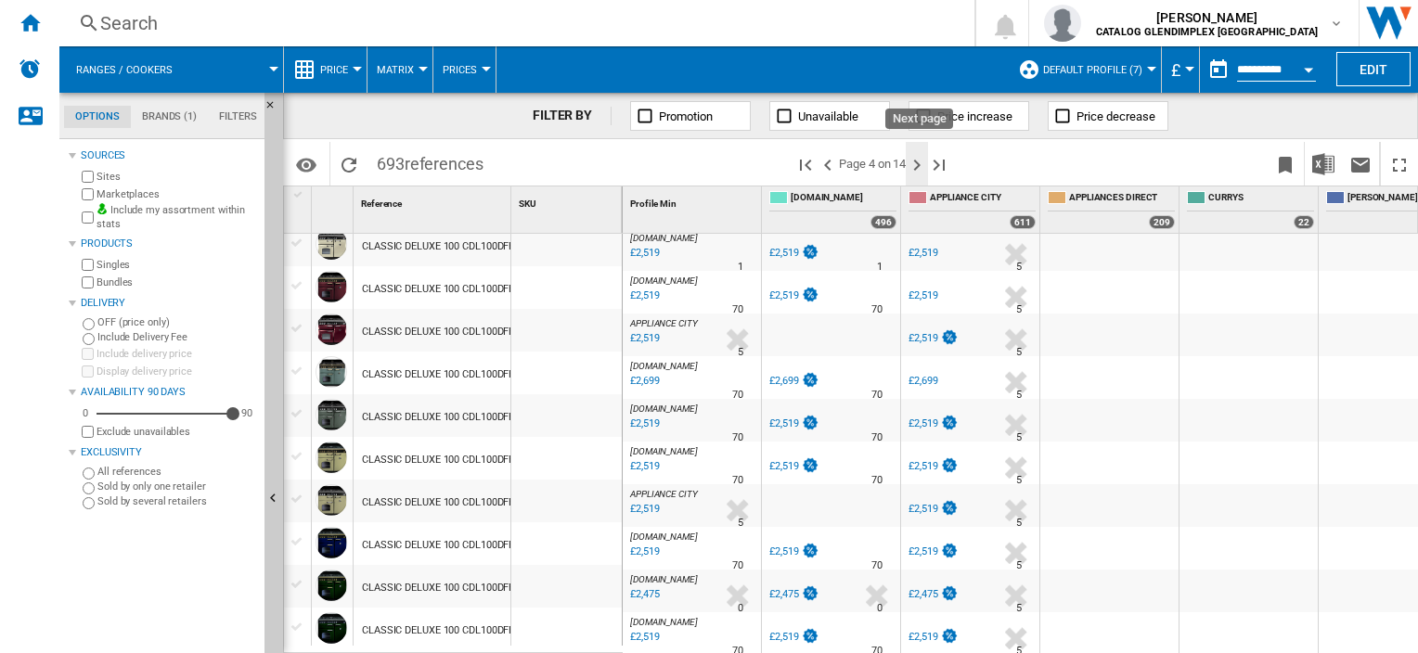
click at [919, 155] on ng-md-icon "Next page" at bounding box center [917, 165] width 22 height 22
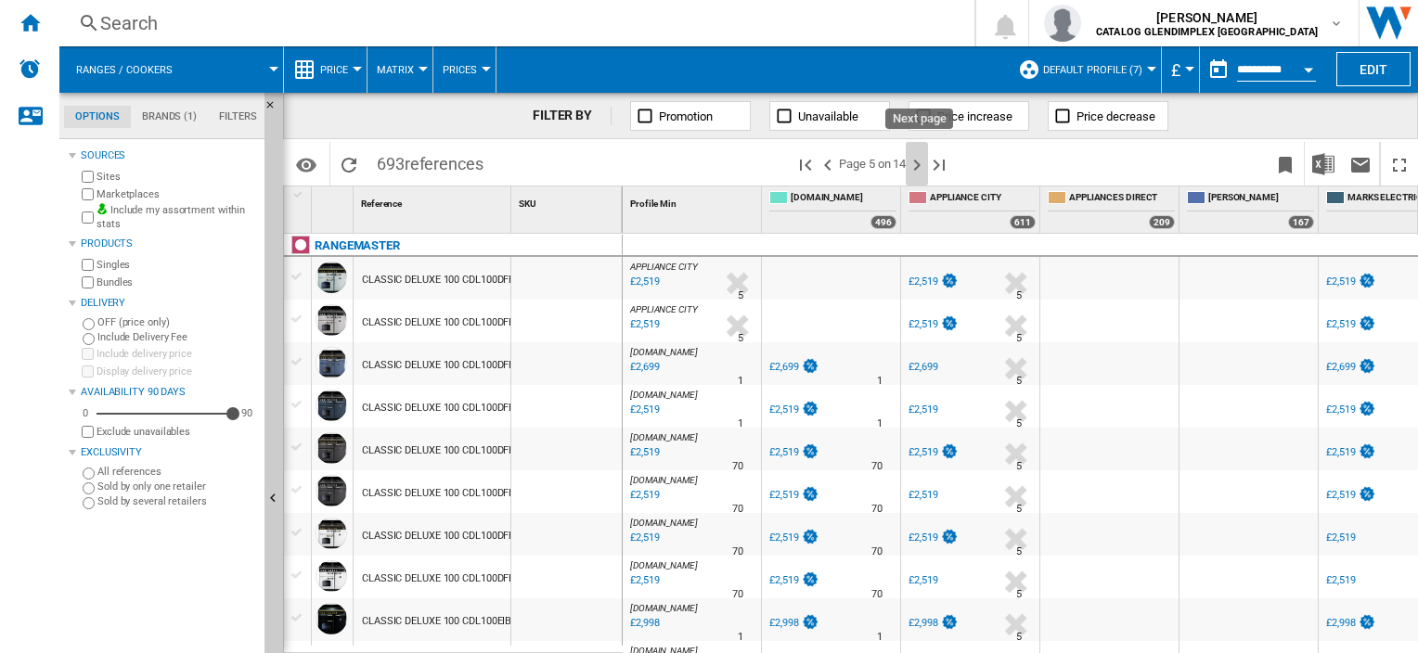
click at [919, 155] on ng-md-icon "Next page" at bounding box center [917, 165] width 22 height 22
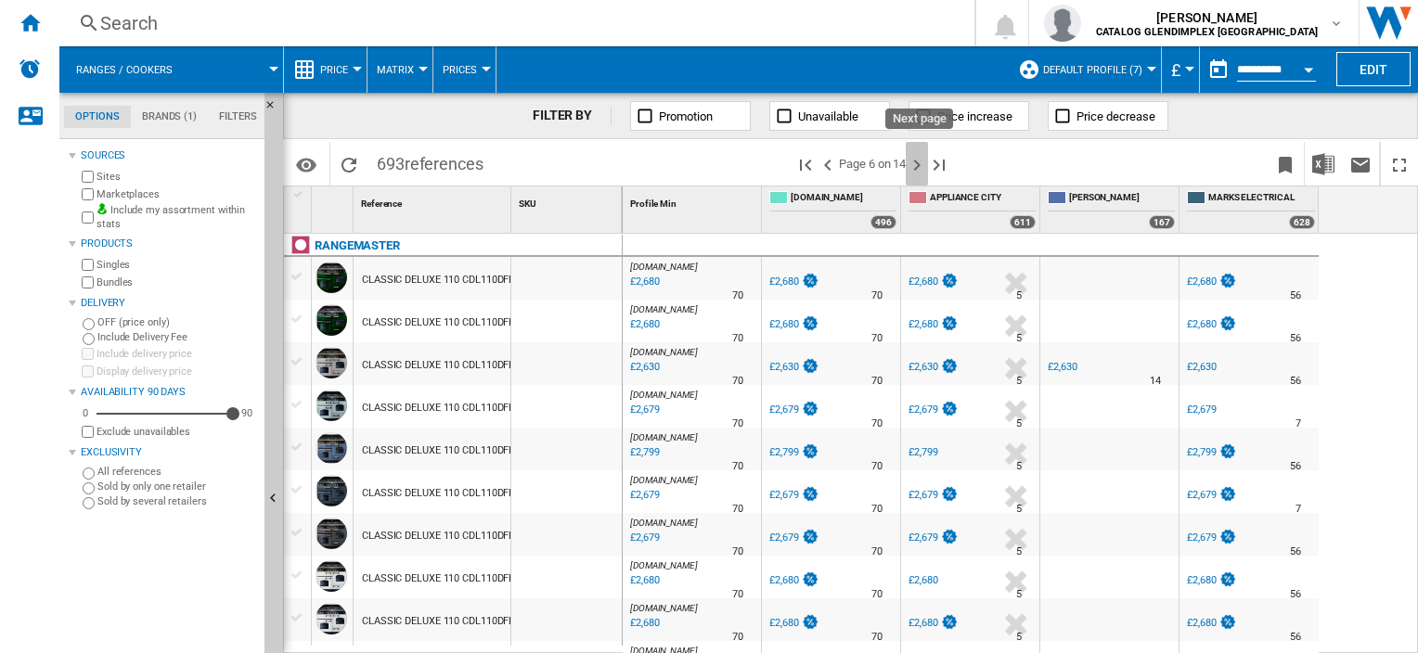
click at [921, 165] on ng-md-icon "Next page" at bounding box center [917, 165] width 22 height 22
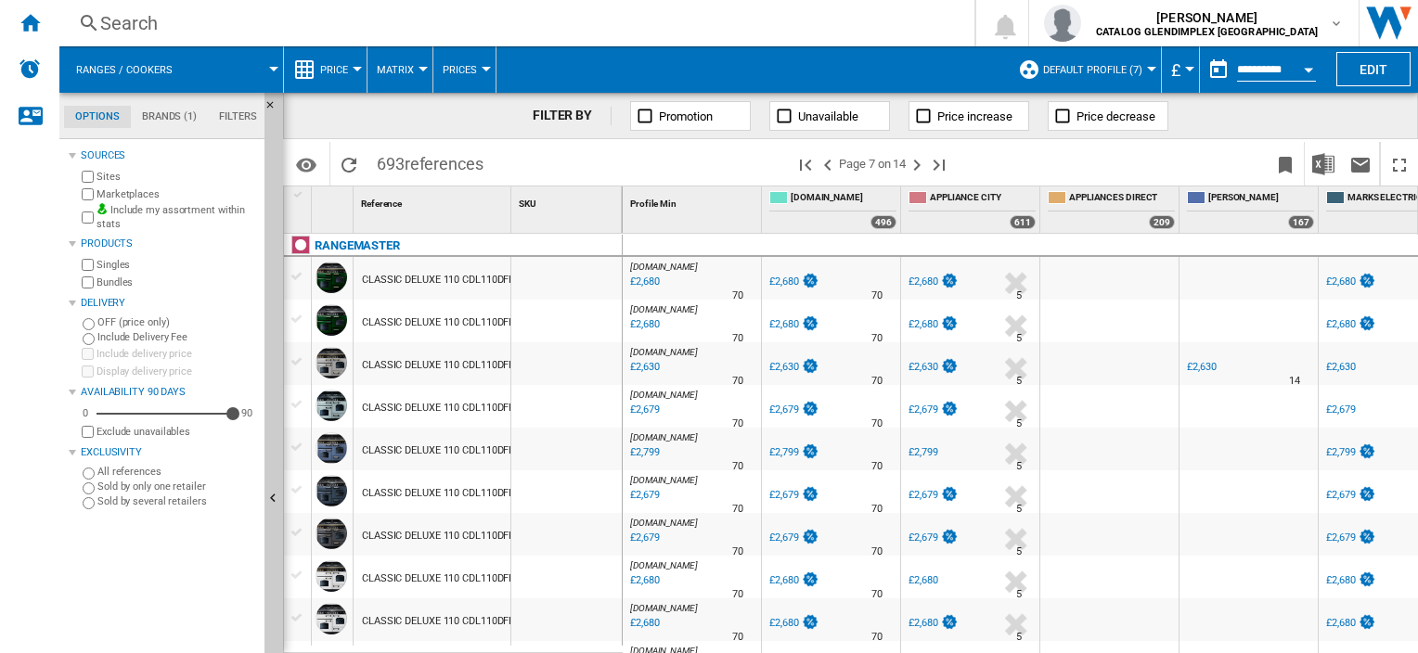
click at [921, 165] on ng-md-icon "Next page" at bounding box center [917, 165] width 22 height 22
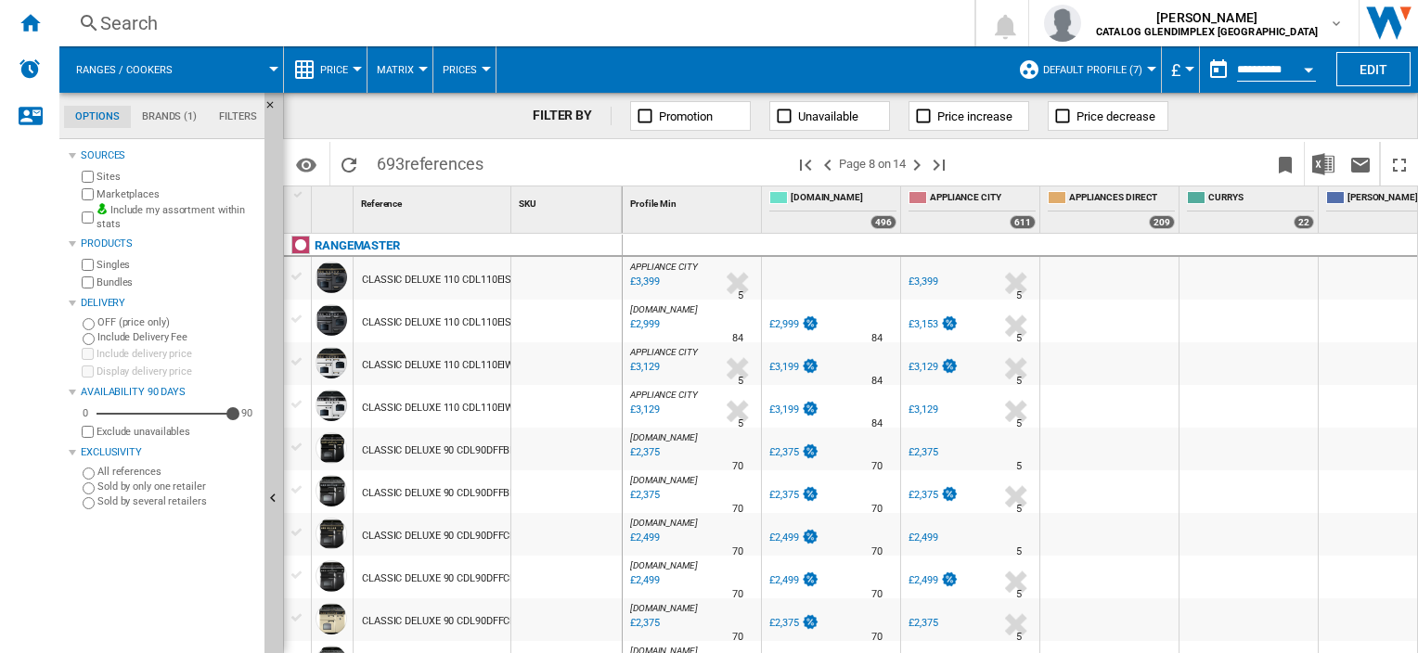
click at [921, 165] on ng-md-icon "Next page" at bounding box center [917, 165] width 22 height 22
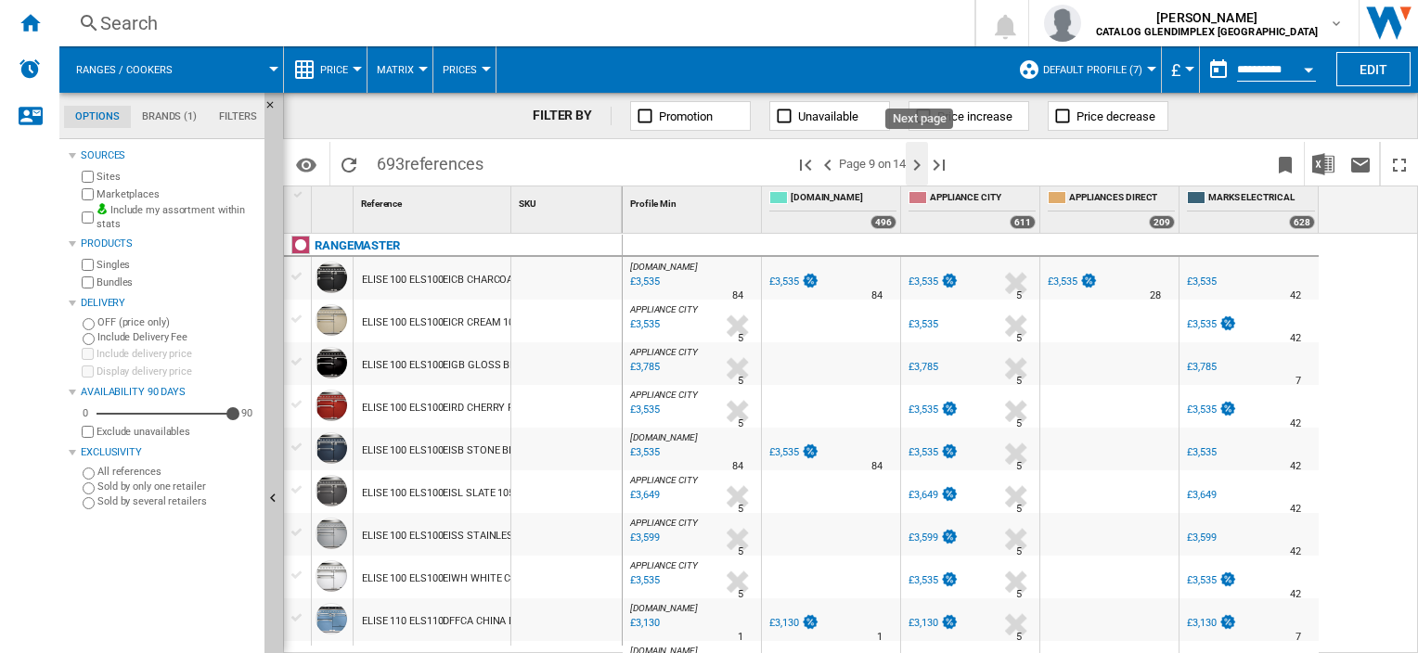
click at [921, 165] on ng-md-icon "Next page" at bounding box center [917, 165] width 22 height 22
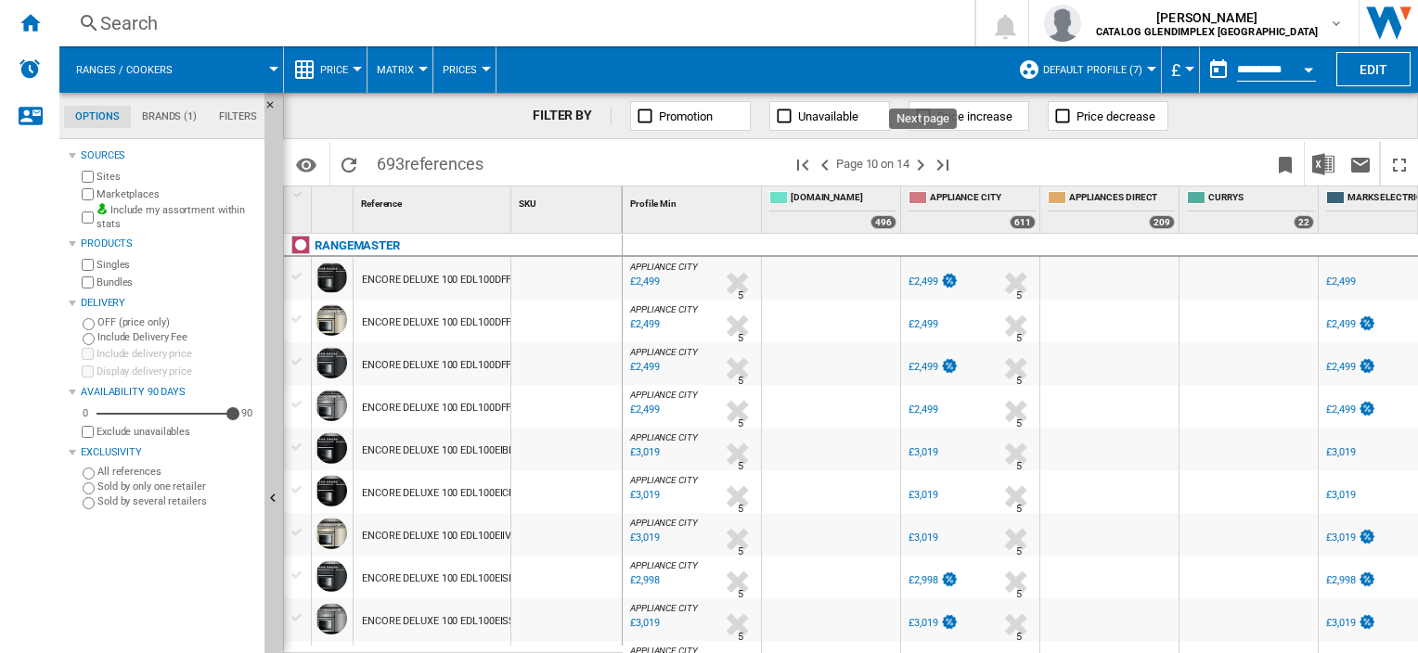
click at [921, 165] on ng-md-icon "Next page" at bounding box center [920, 165] width 22 height 22
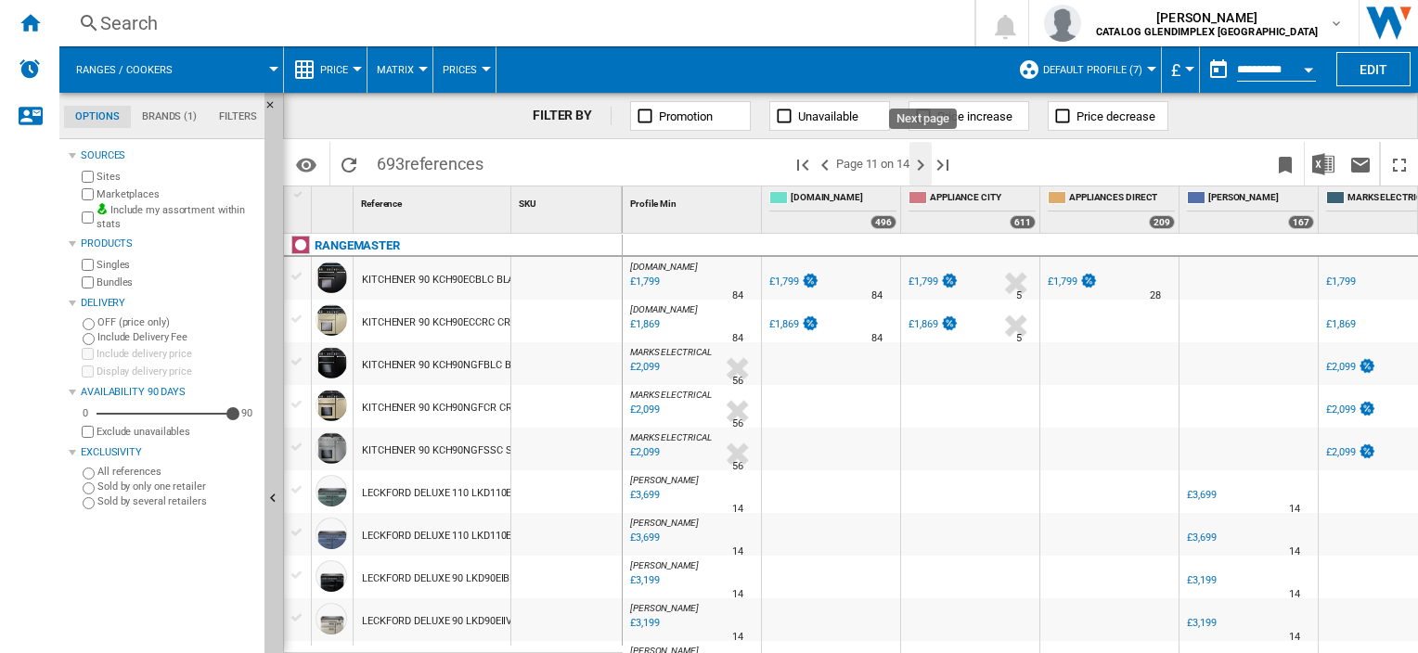
click at [921, 165] on ng-md-icon "Next page" at bounding box center [920, 165] width 22 height 22
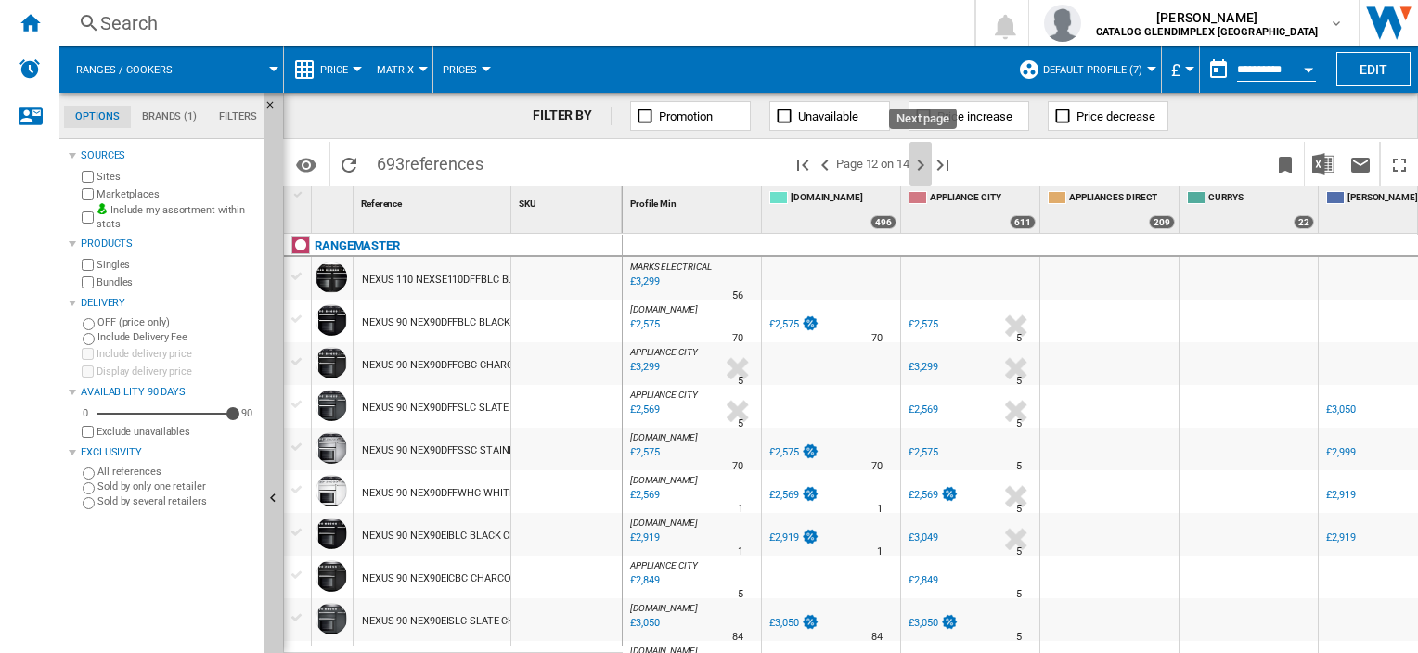
click at [921, 165] on ng-md-icon "Next page" at bounding box center [920, 165] width 22 height 22
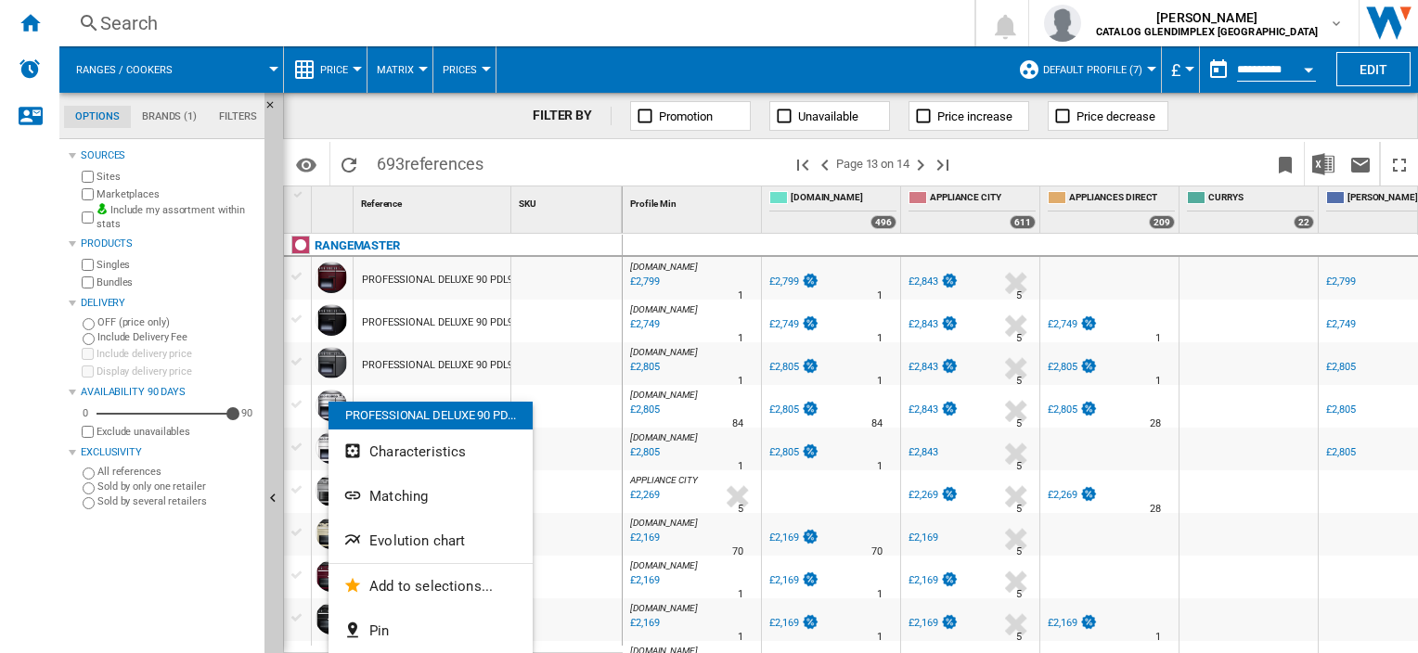
click at [418, 535] on span "Evolution chart" at bounding box center [417, 541] width 96 height 17
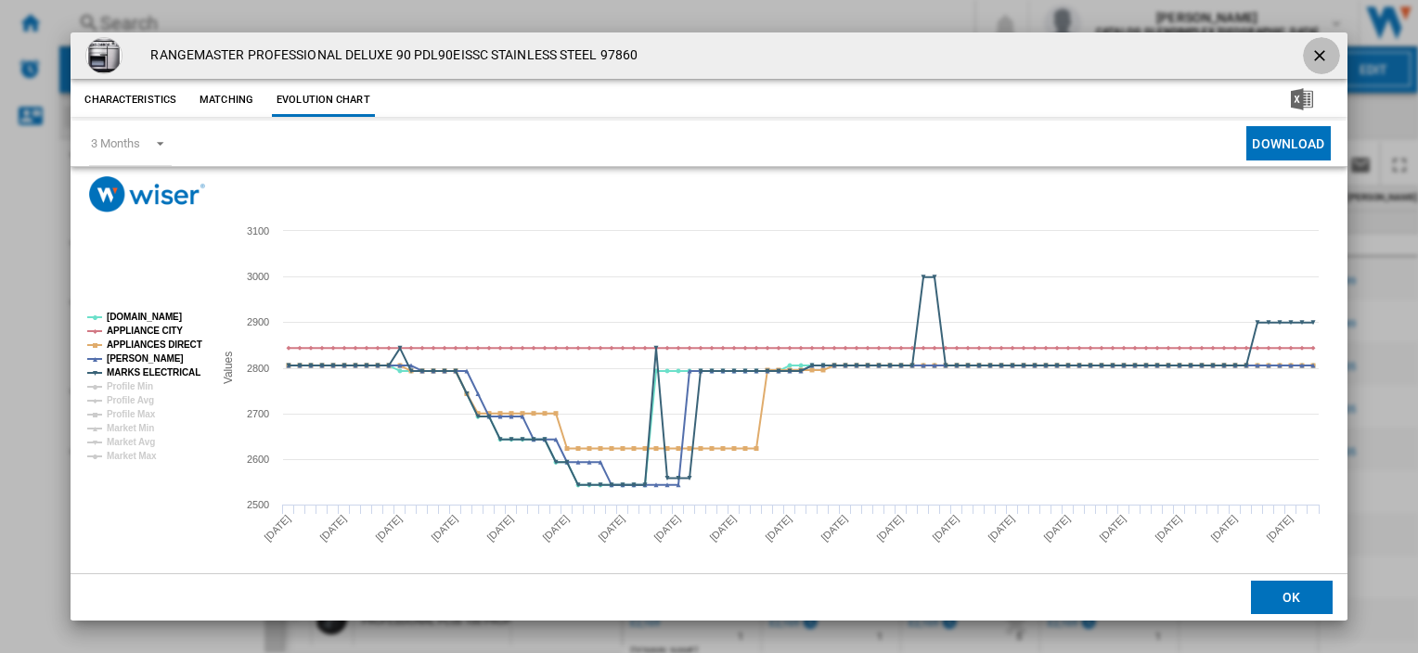
click at [1310, 48] on ng-md-icon "getI18NText('BUTTONS.CLOSE_DIALOG')" at bounding box center [1321, 57] width 22 height 22
